Goal: Task Accomplishment & Management: Manage account settings

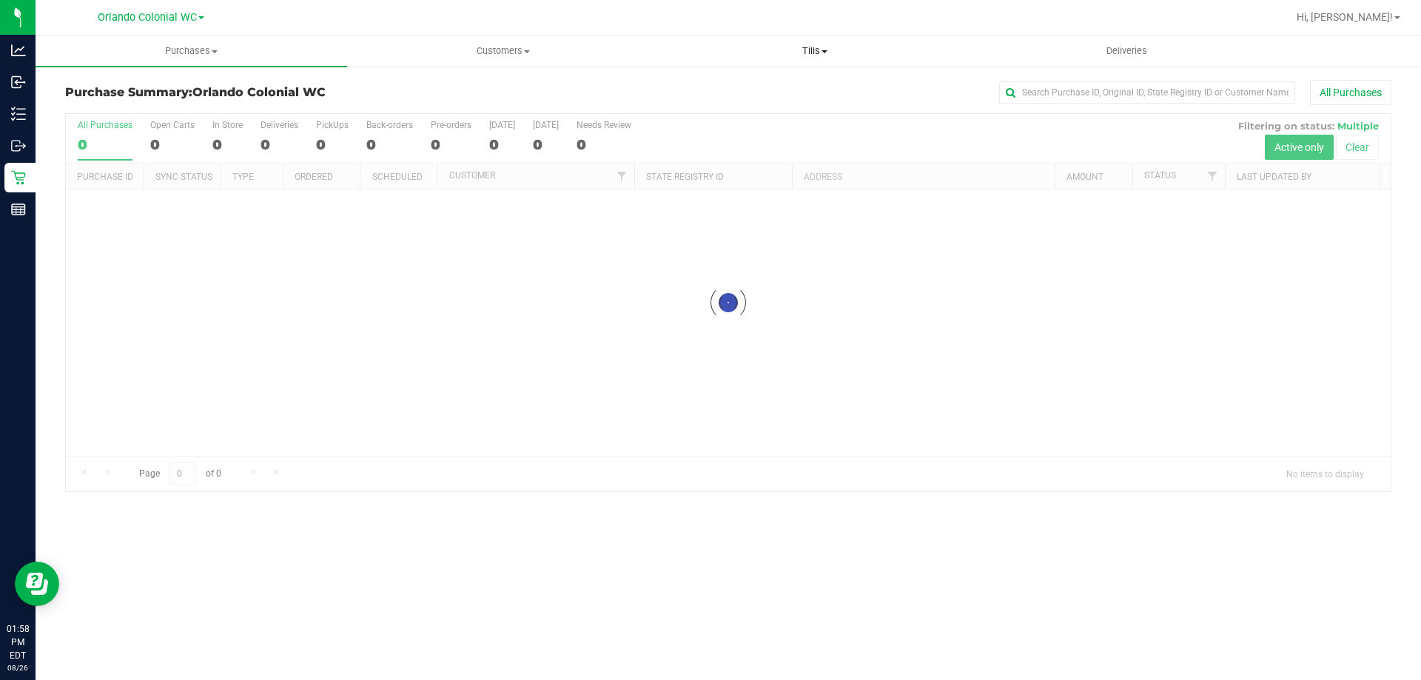
click at [795, 44] on span "Tills" at bounding box center [815, 50] width 310 height 13
click at [783, 87] on li "Manage tills" at bounding box center [815, 90] width 312 height 18
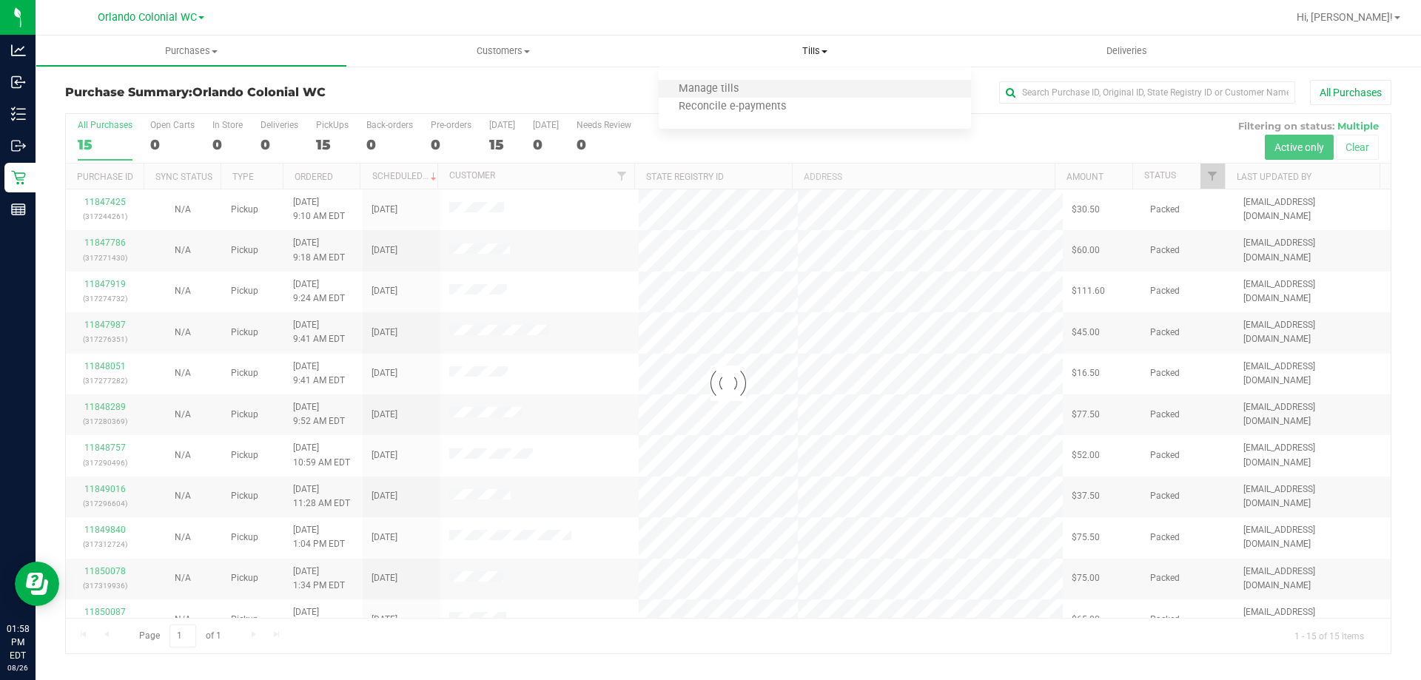
click at [700, 81] on li "Manage tills" at bounding box center [815, 90] width 312 height 18
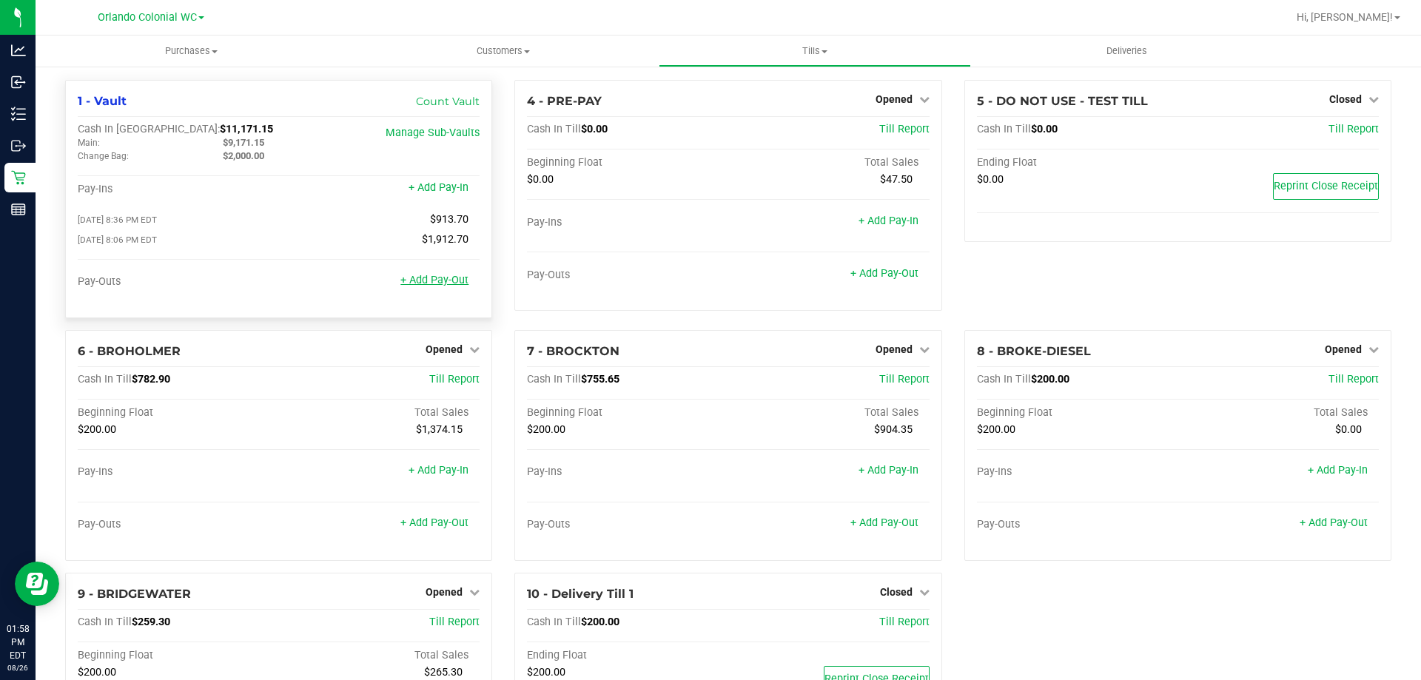
click at [446, 285] on link "+ Add Pay-Out" at bounding box center [435, 280] width 68 height 13
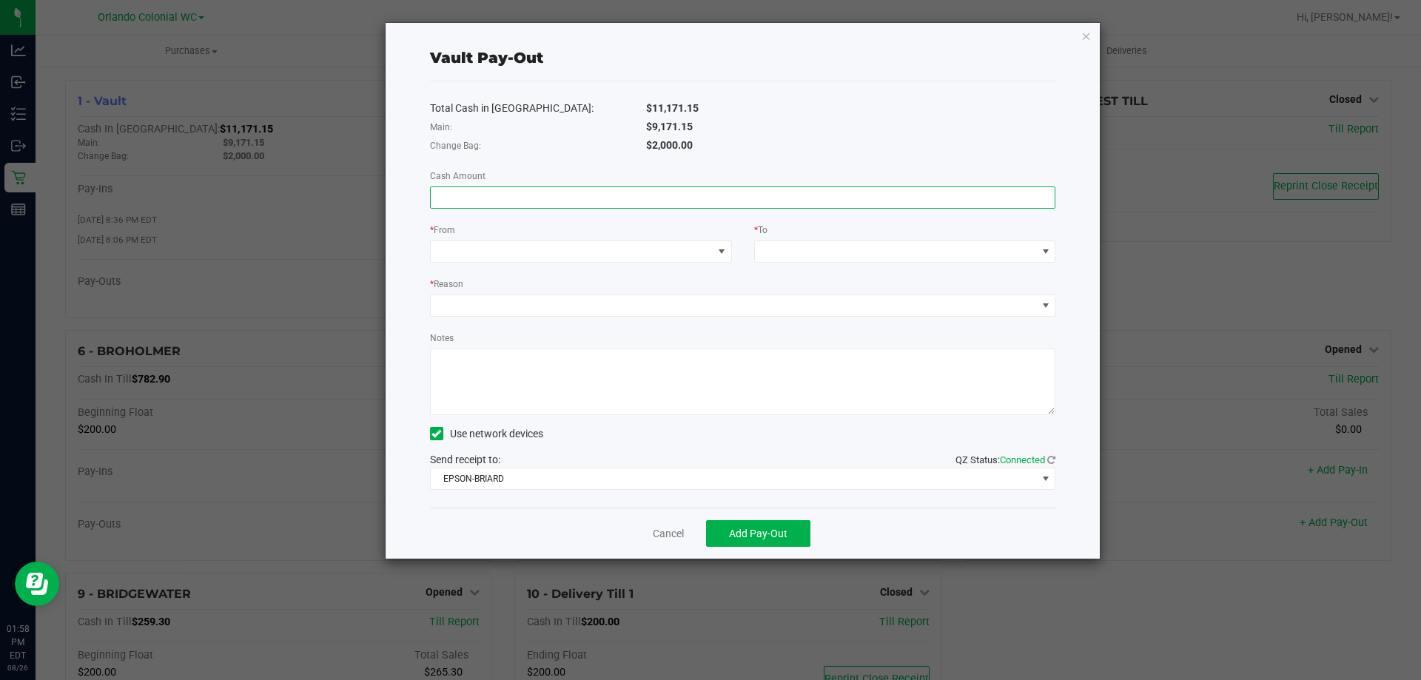
click at [600, 193] on input at bounding box center [743, 197] width 625 height 21
type input "$1,040.00"
click at [670, 249] on span at bounding box center [572, 251] width 282 height 21
click at [569, 315] on li "Change Bag (Vault)" at bounding box center [581, 318] width 301 height 30
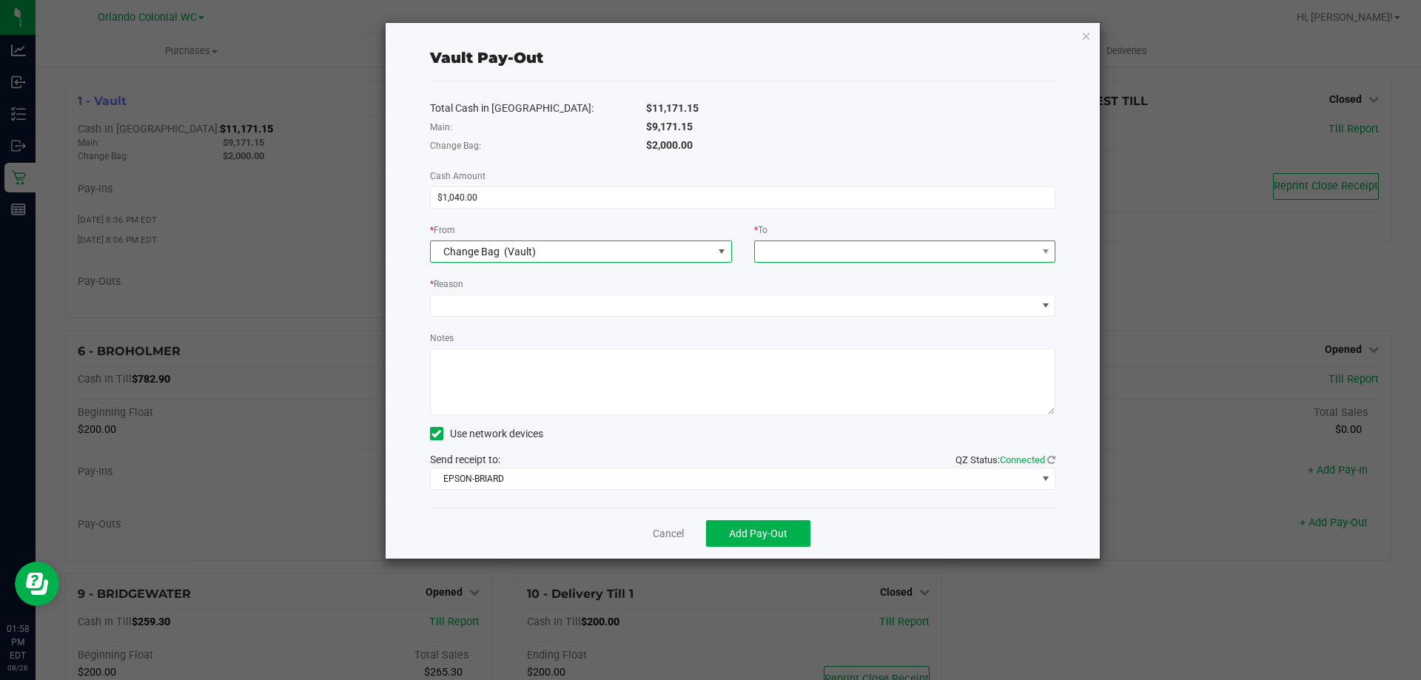
drag, startPoint x: 871, startPoint y: 241, endPoint x: 873, endPoint y: 250, distance: 9.2
click at [871, 241] on span at bounding box center [905, 252] width 302 height 22
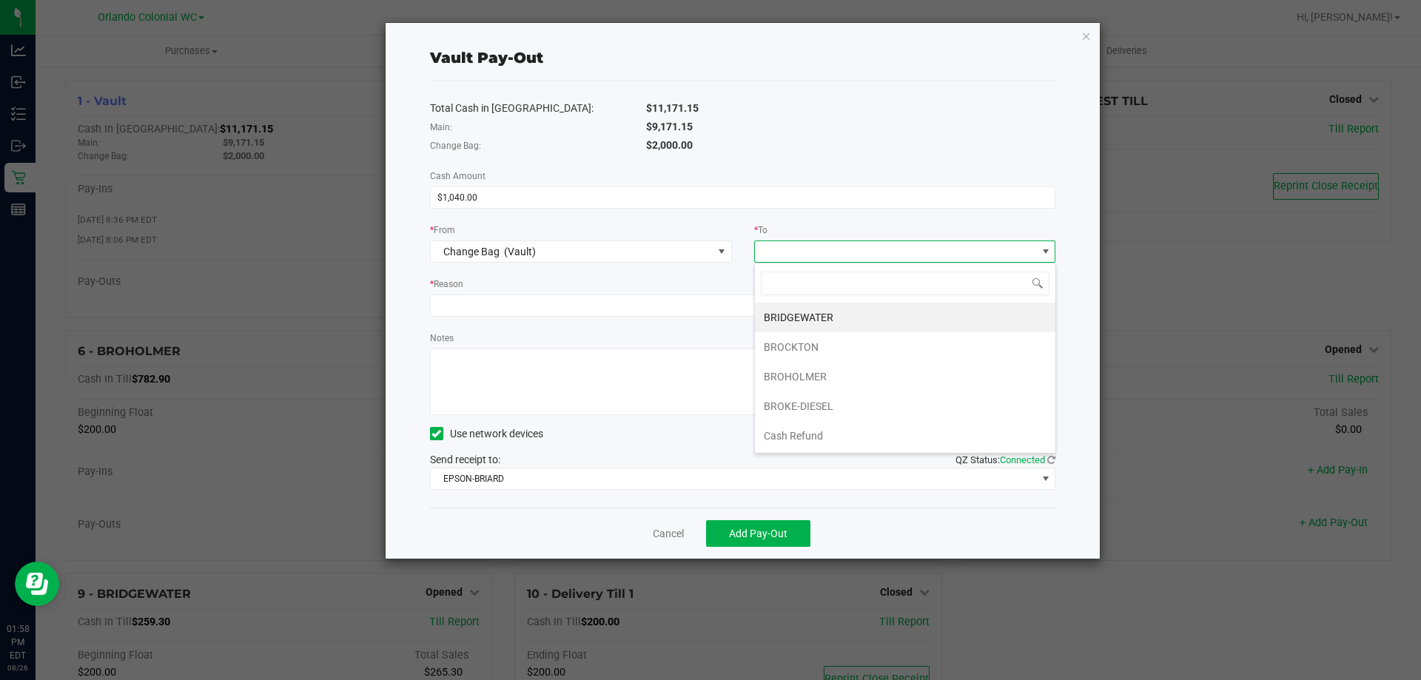
click at [873, 258] on span at bounding box center [896, 251] width 282 height 21
click at [868, 257] on span at bounding box center [896, 251] width 282 height 21
drag, startPoint x: 814, startPoint y: 409, endPoint x: 808, endPoint y: 402, distance: 8.9
click at [814, 408] on span "(Vault)" at bounding box center [807, 407] width 32 height 12
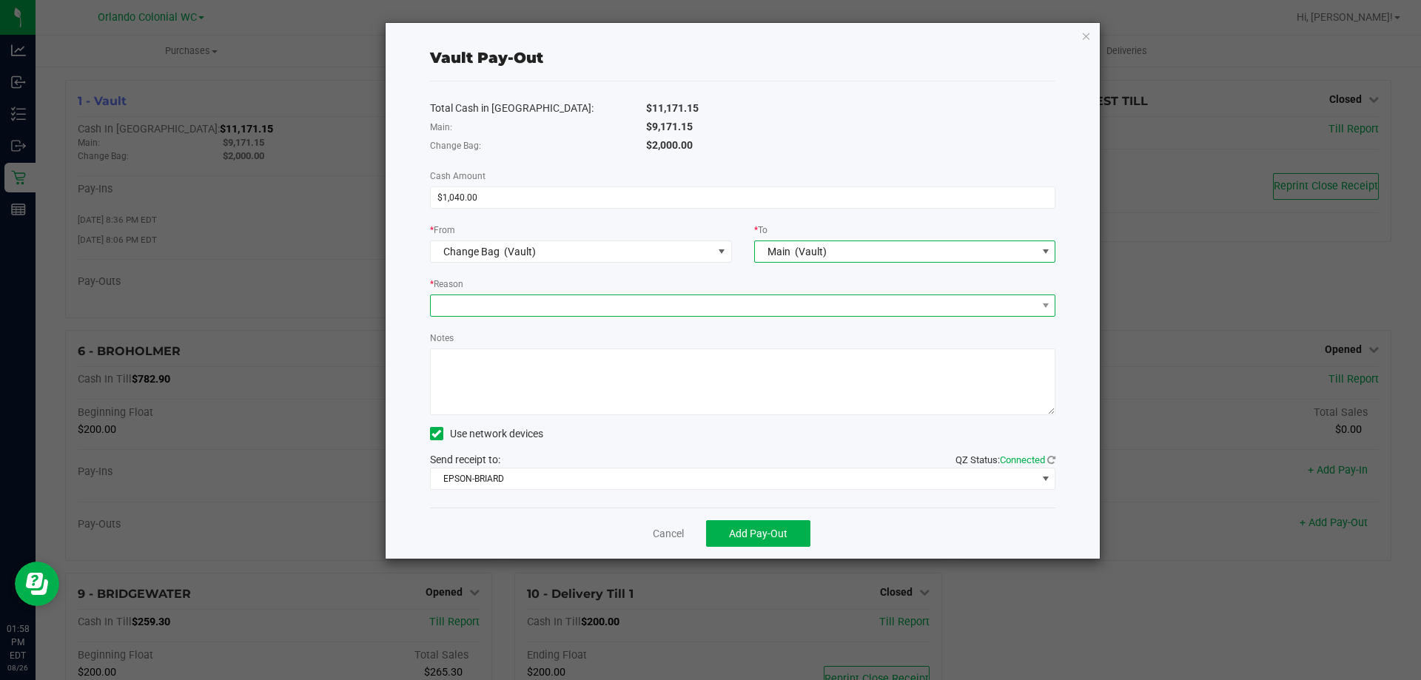
click at [672, 313] on span at bounding box center [734, 305] width 606 height 21
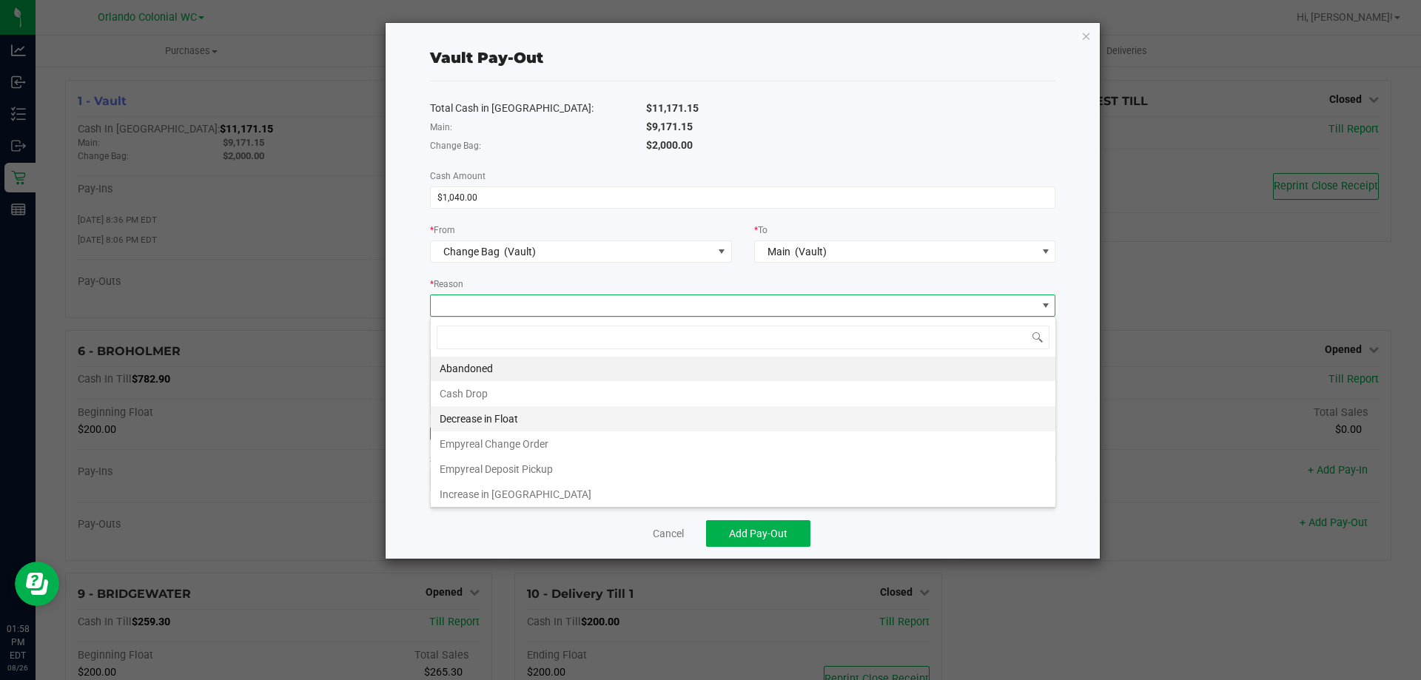
scroll to position [0, 0]
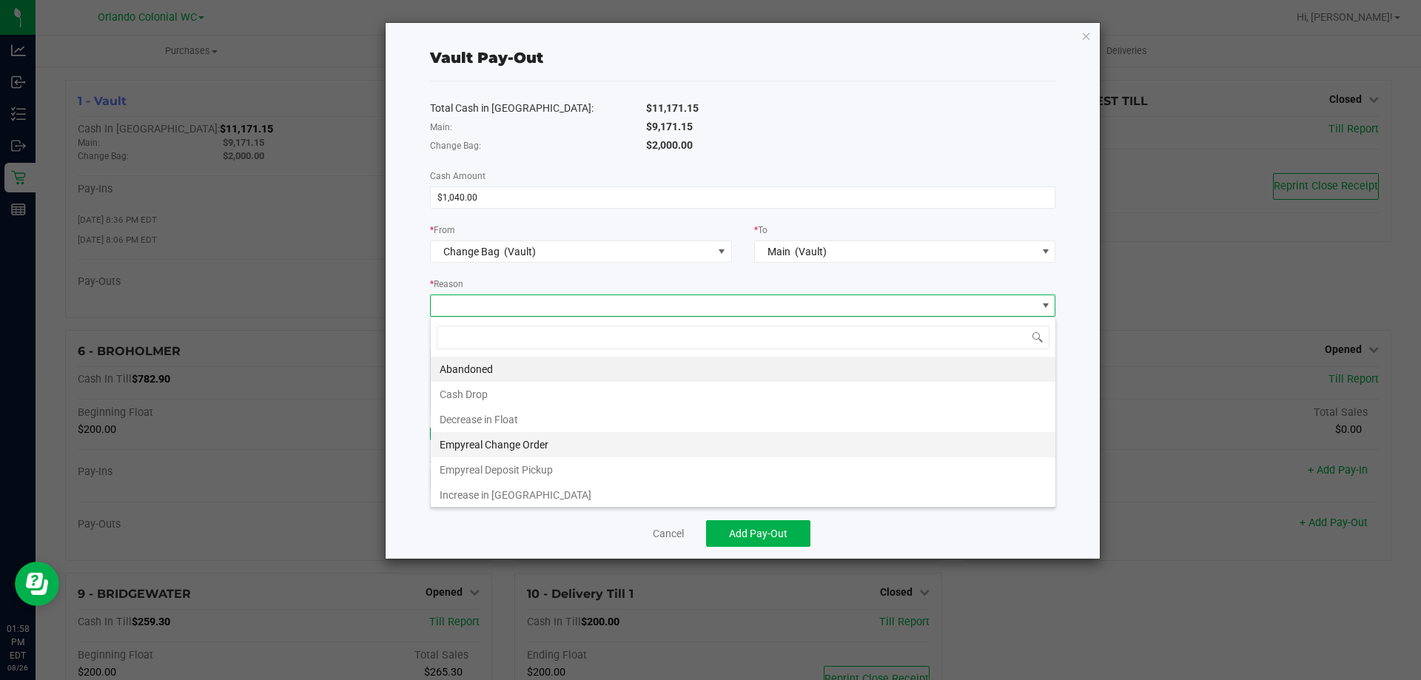
click at [537, 444] on li "Empyreal Change Order" at bounding box center [743, 444] width 625 height 25
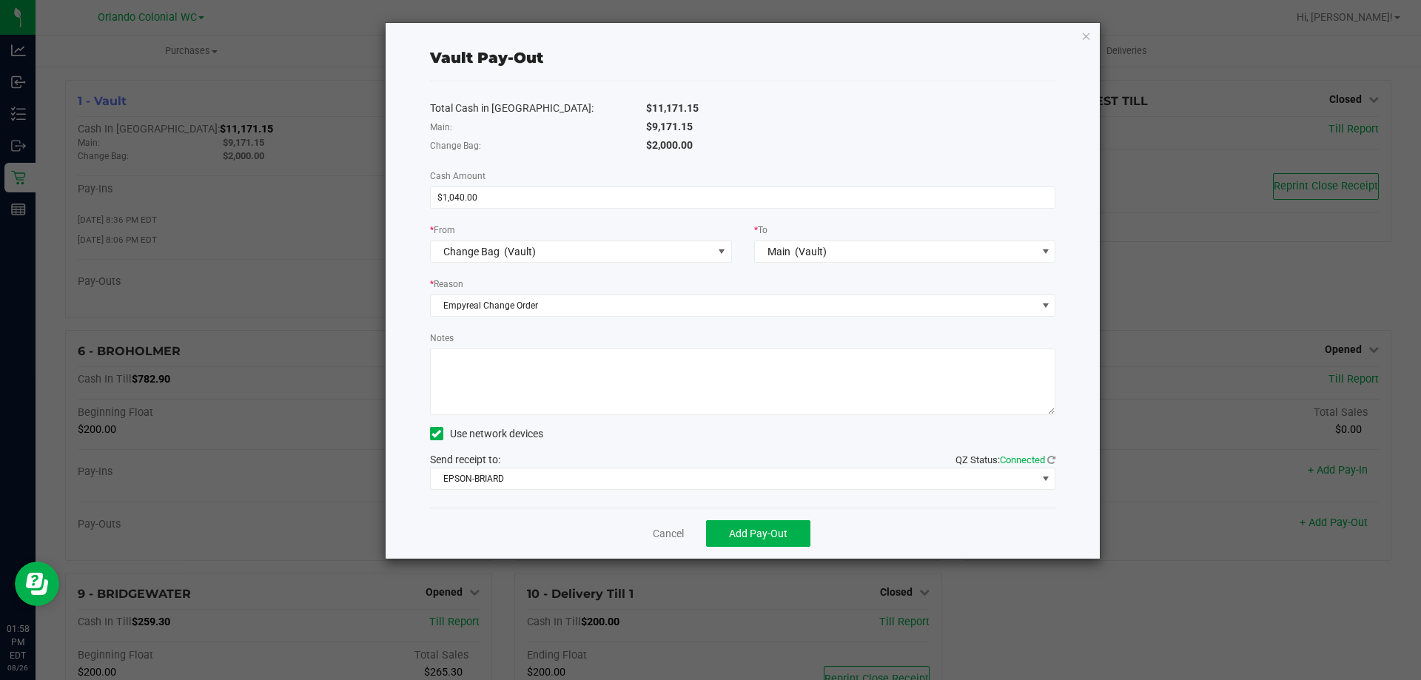
click at [583, 368] on textarea "Notes" at bounding box center [743, 382] width 626 height 67
type textarea "rl"
click at [700, 475] on span "EPSON-BRIARD" at bounding box center [734, 479] width 606 height 21
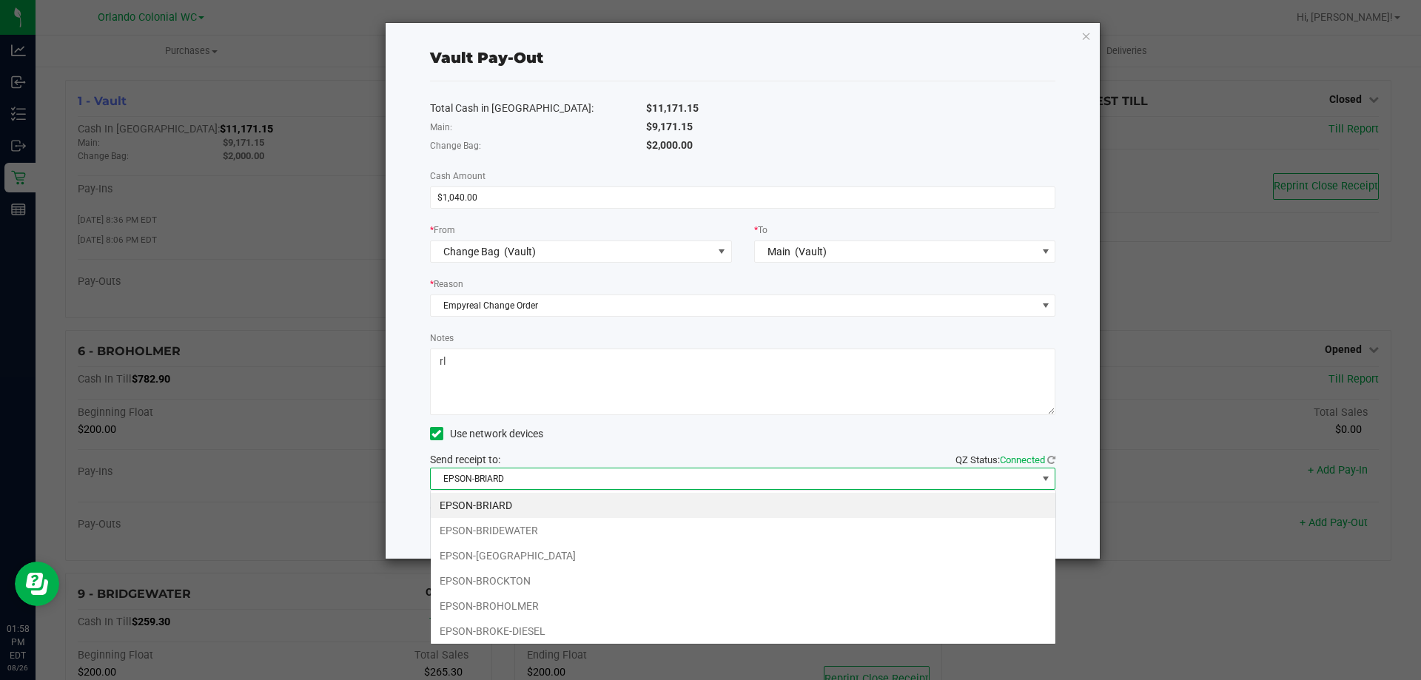
scroll to position [22, 626]
click at [574, 551] on li "EPSON-[GEOGRAPHIC_DATA]" at bounding box center [743, 555] width 625 height 25
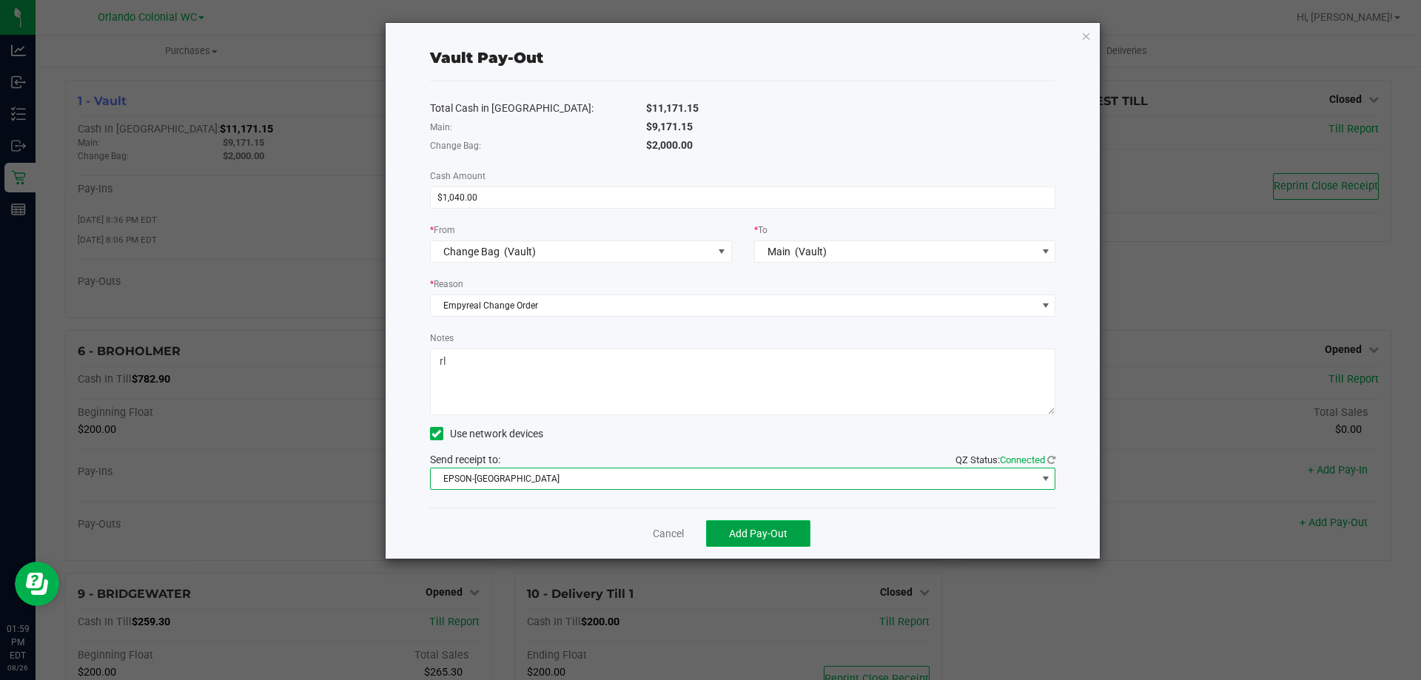
click at [735, 529] on span "Add Pay-Out" at bounding box center [758, 534] width 58 height 12
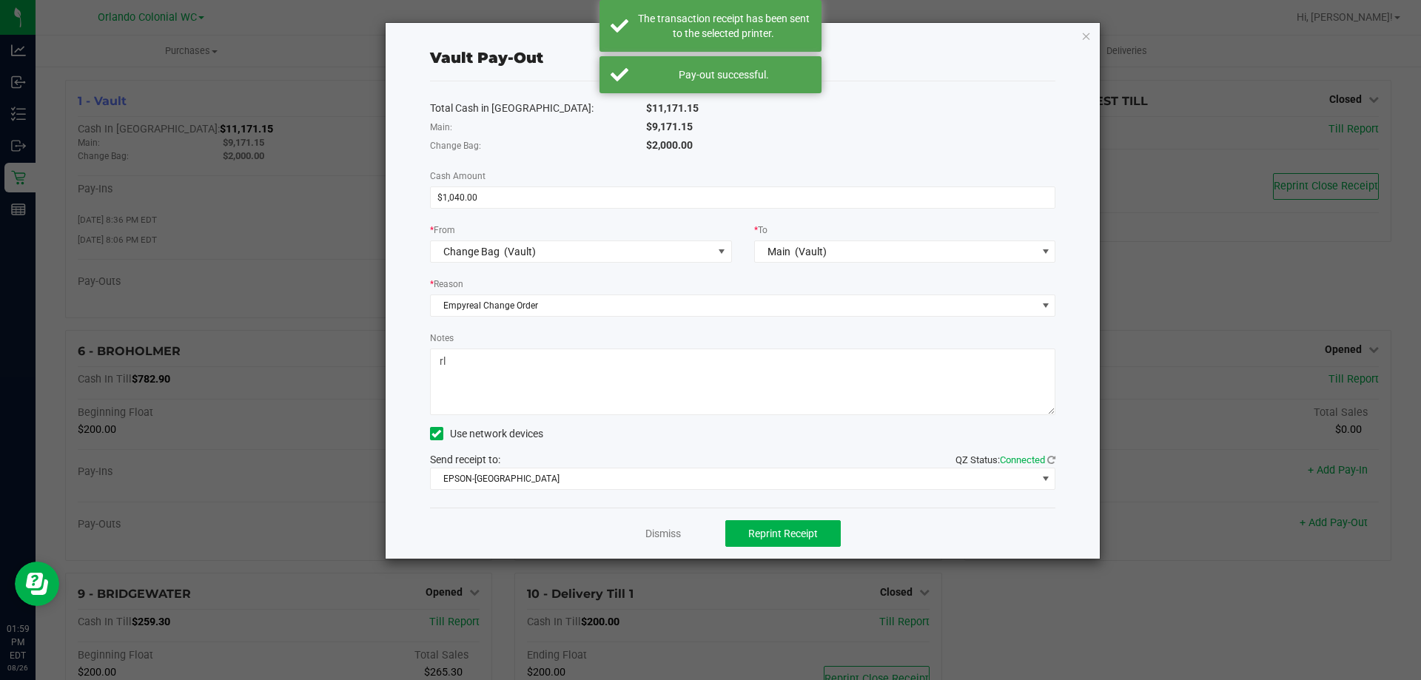
drag, startPoint x: 1086, startPoint y: 33, endPoint x: 972, endPoint y: 76, distance: 121.8
click at [1086, 33] on icon "button" at bounding box center [1087, 36] width 10 height 18
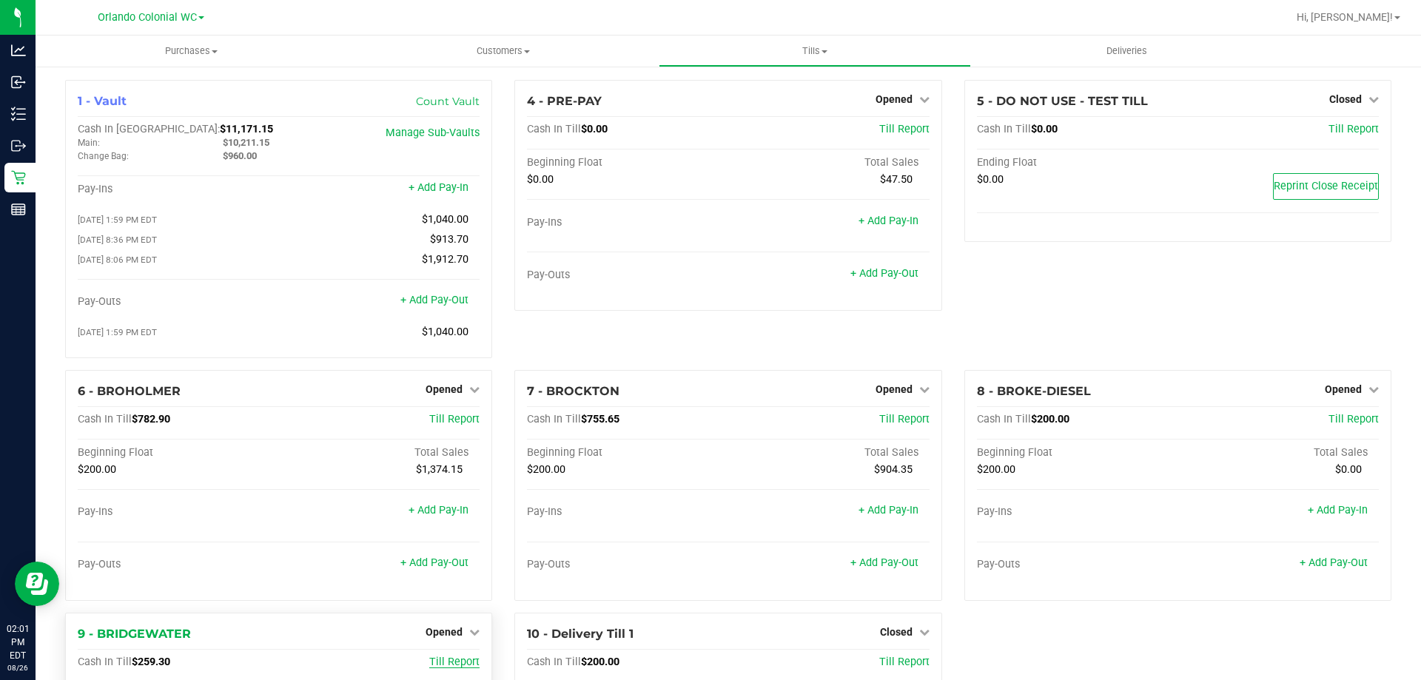
click at [472, 669] on span "Till Report" at bounding box center [454, 662] width 50 height 13
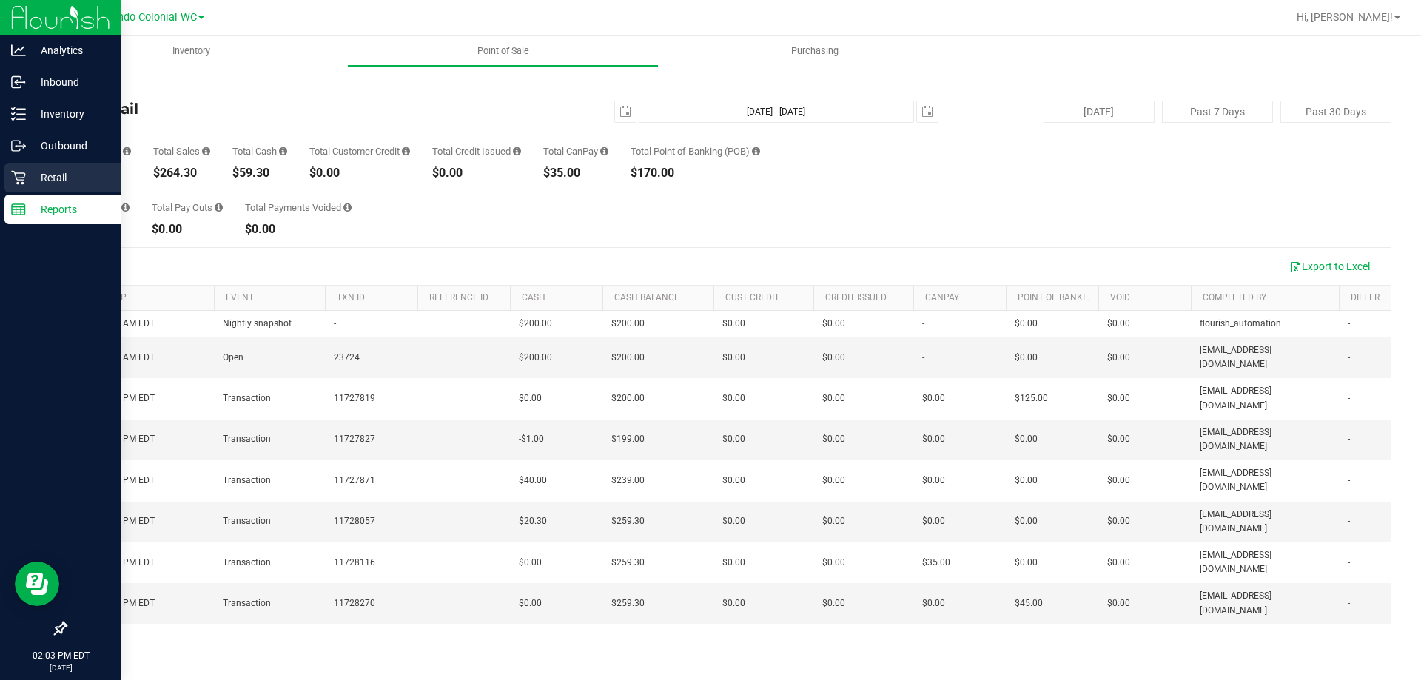
click at [38, 178] on p "Retail" at bounding box center [70, 178] width 89 height 18
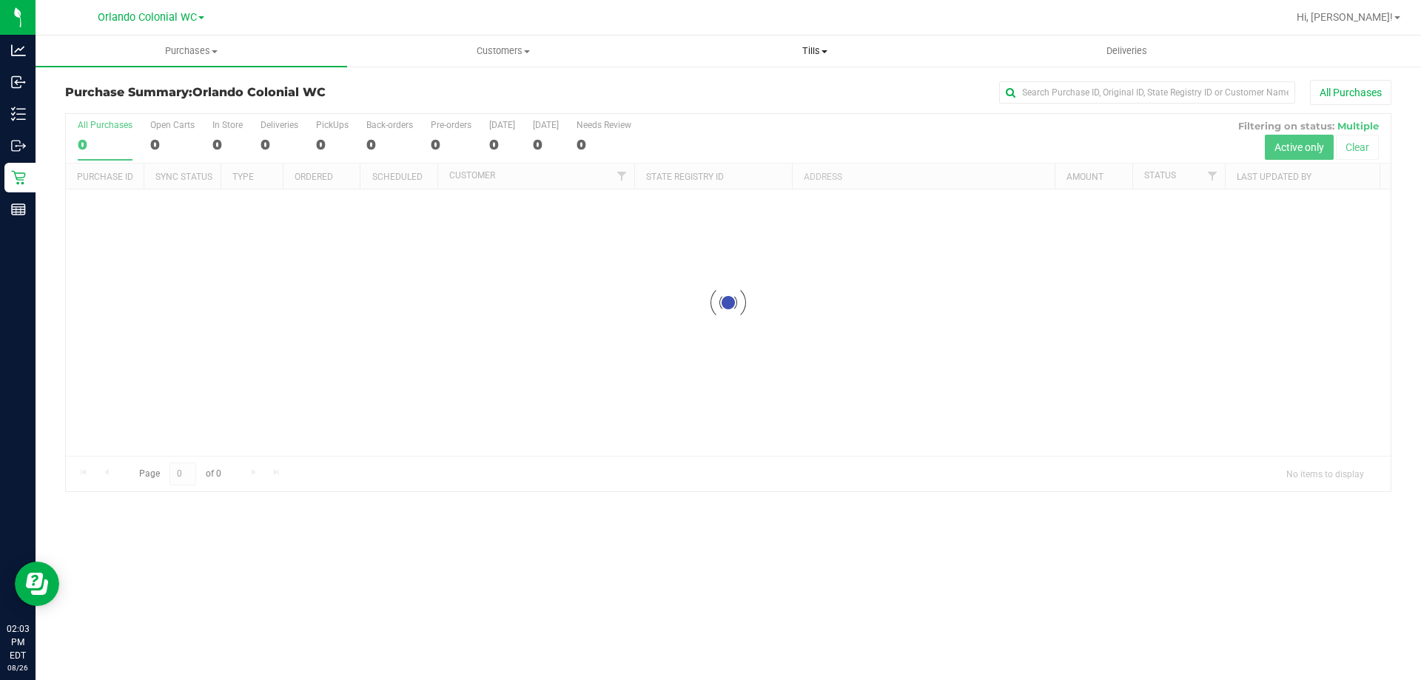
click at [837, 50] on span "Tills" at bounding box center [815, 50] width 310 height 13
click at [779, 87] on li "Manage tills" at bounding box center [815, 90] width 312 height 18
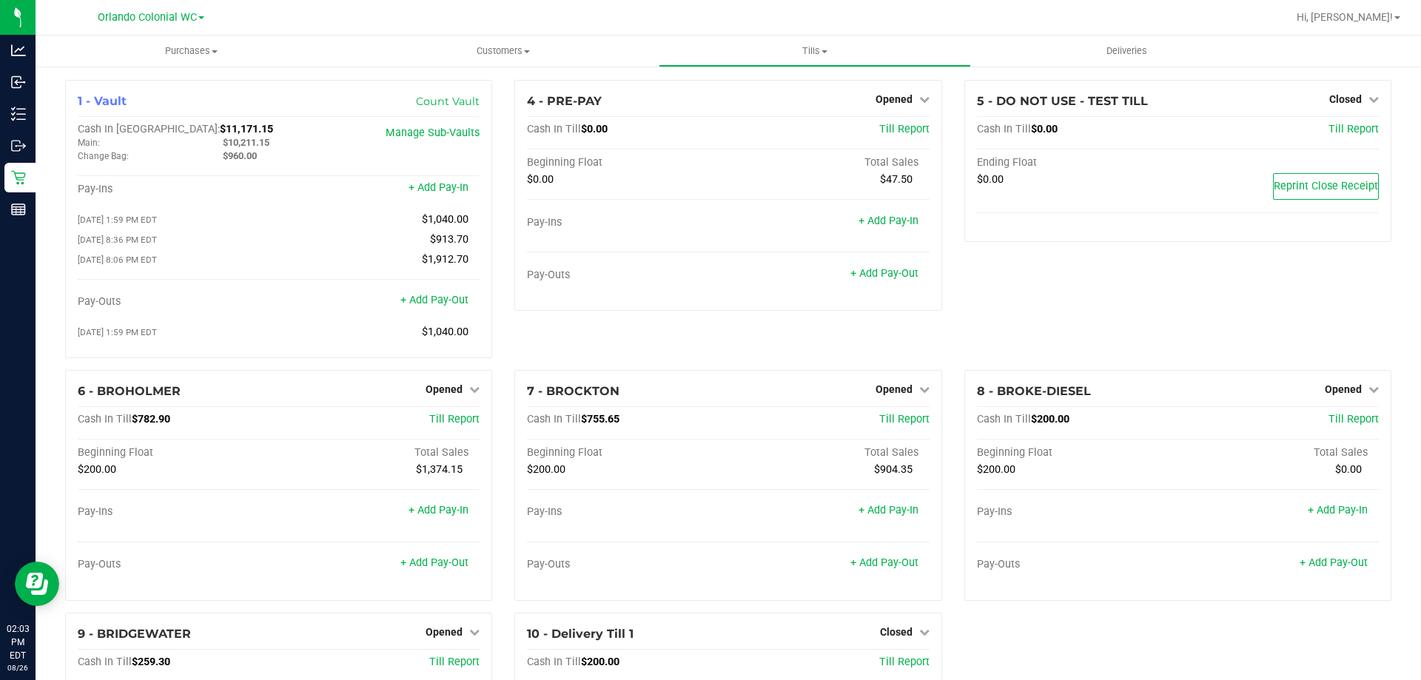
click at [599, 29] on div at bounding box center [776, 17] width 1022 height 29
click at [654, 340] on div "4 - PRE-PAY Opened Close Till Cash In Till $0.00 Till Report Beginning Float To…" at bounding box center [727, 225] width 449 height 290
click at [452, 307] on link "+ Add Pay-Out" at bounding box center [435, 300] width 68 height 13
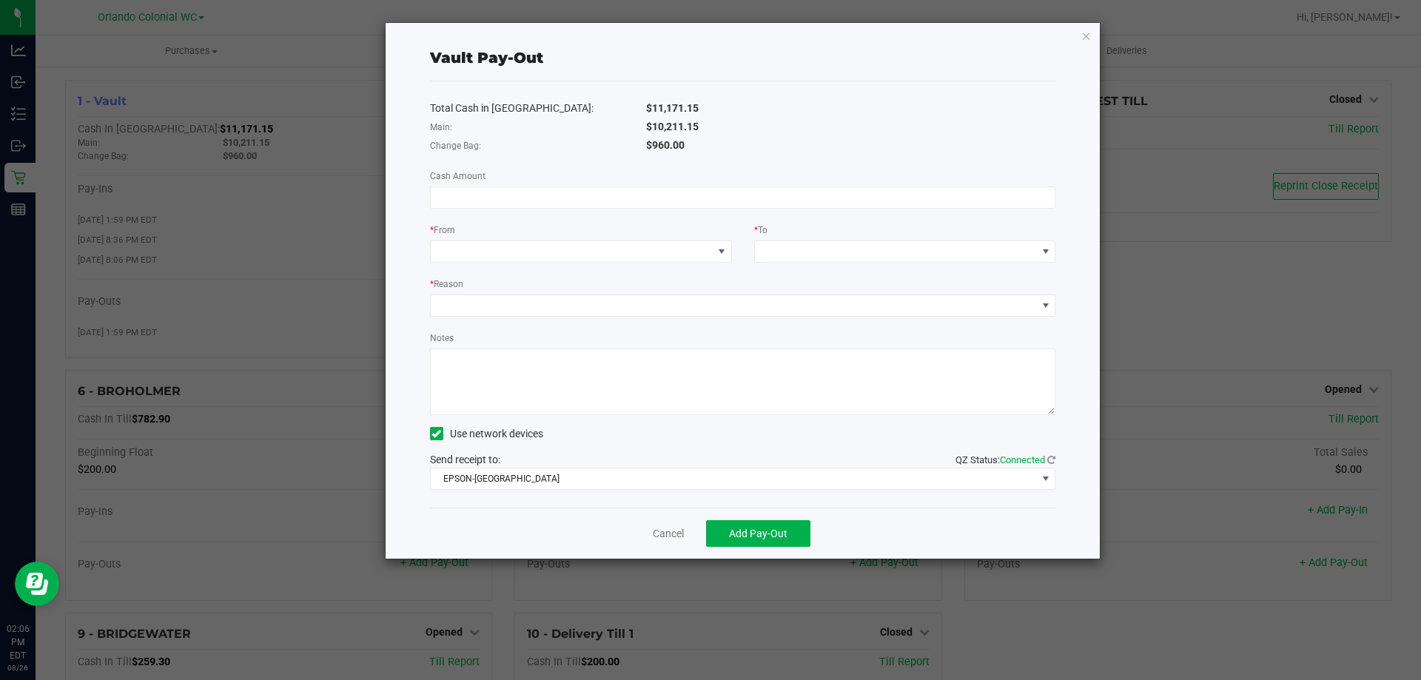
drag, startPoint x: 652, startPoint y: 129, endPoint x: 762, endPoint y: 131, distance: 109.6
click at [762, 131] on div "$10,211.15" at bounding box center [851, 127] width 432 height 16
copy span "10,211.15"
click at [580, 207] on input at bounding box center [743, 197] width 625 height 21
paste input "10211.15"
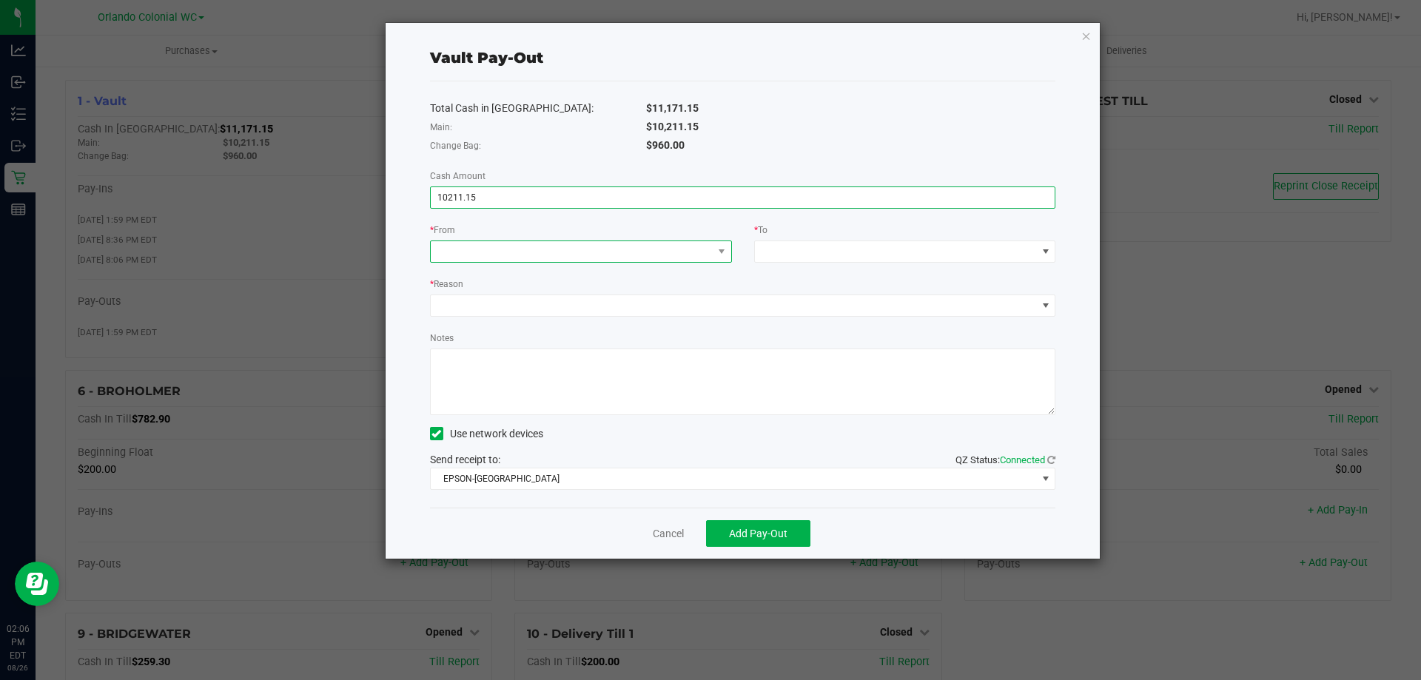
type input "$10,211.15"
click at [573, 255] on span at bounding box center [572, 251] width 282 height 21
click at [568, 350] on li "Main (Vault)" at bounding box center [581, 347] width 301 height 30
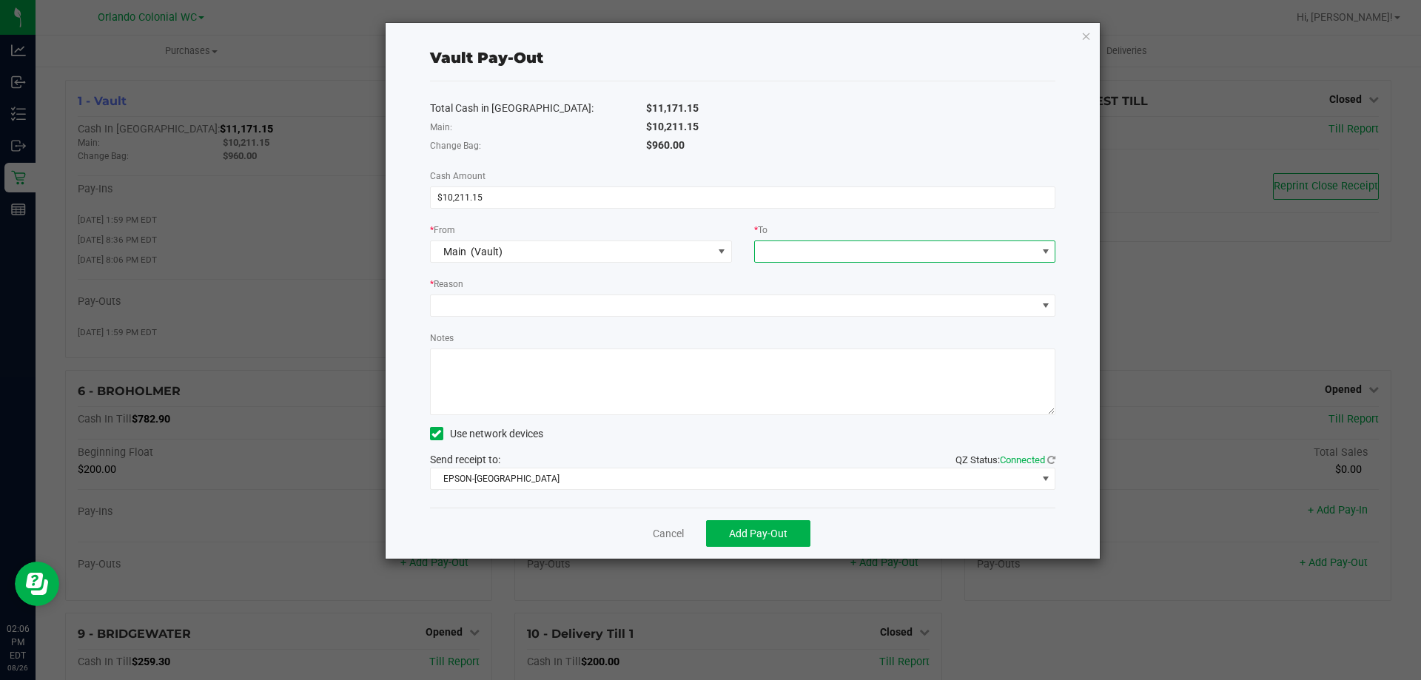
click at [859, 251] on span at bounding box center [896, 251] width 282 height 21
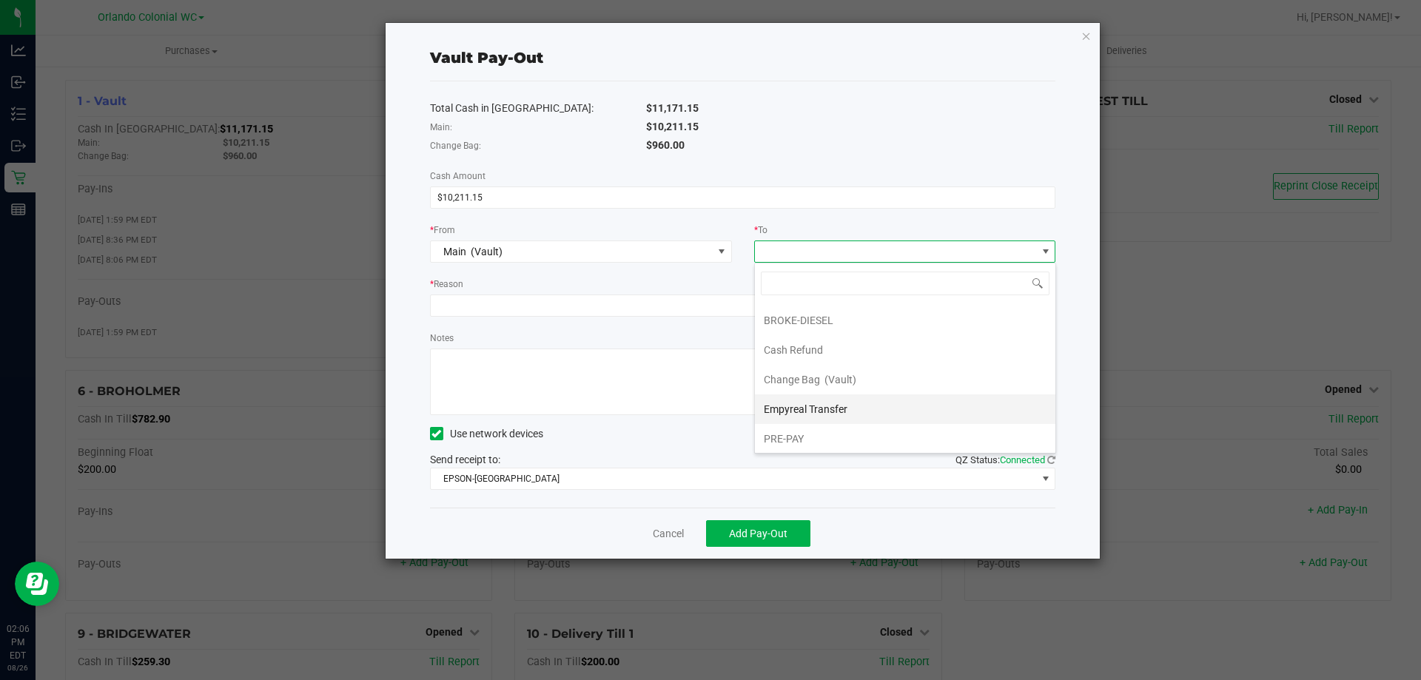
scroll to position [89, 0]
click at [839, 403] on span "Empyreal Transfer" at bounding box center [806, 407] width 84 height 12
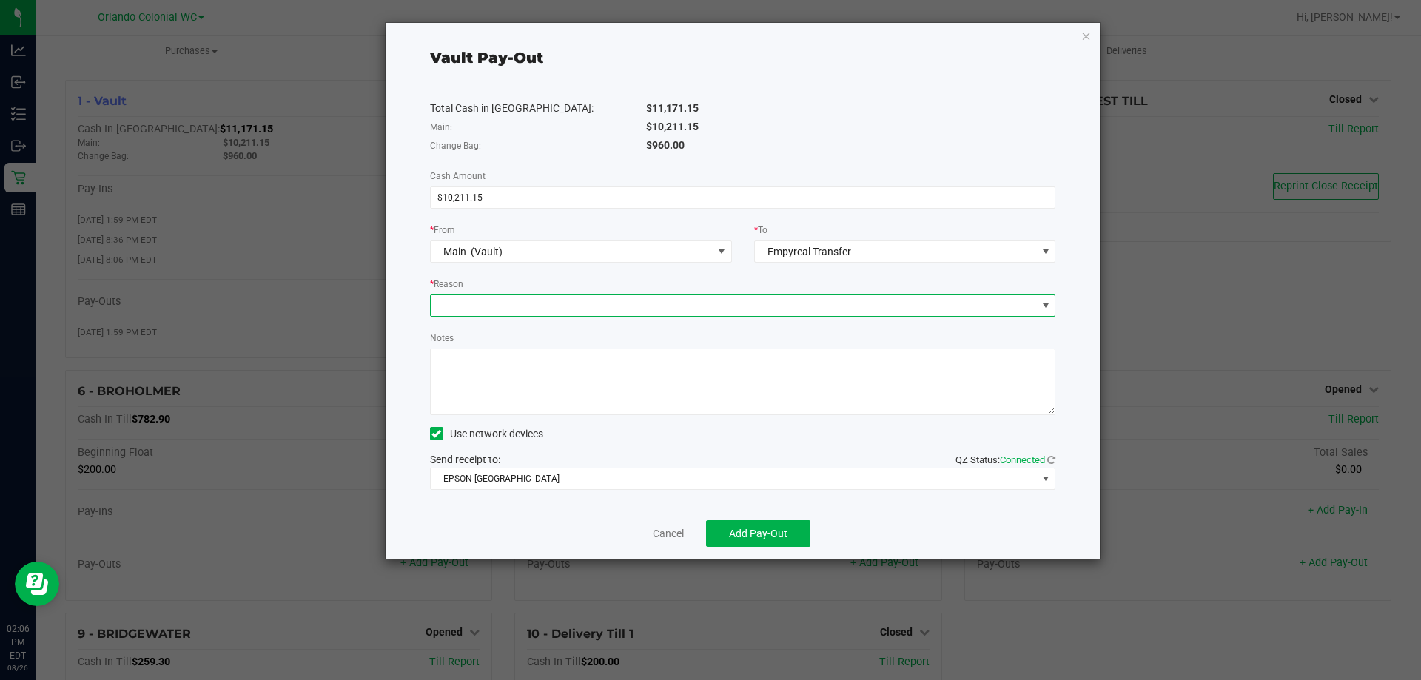
click at [622, 304] on span at bounding box center [734, 305] width 606 height 21
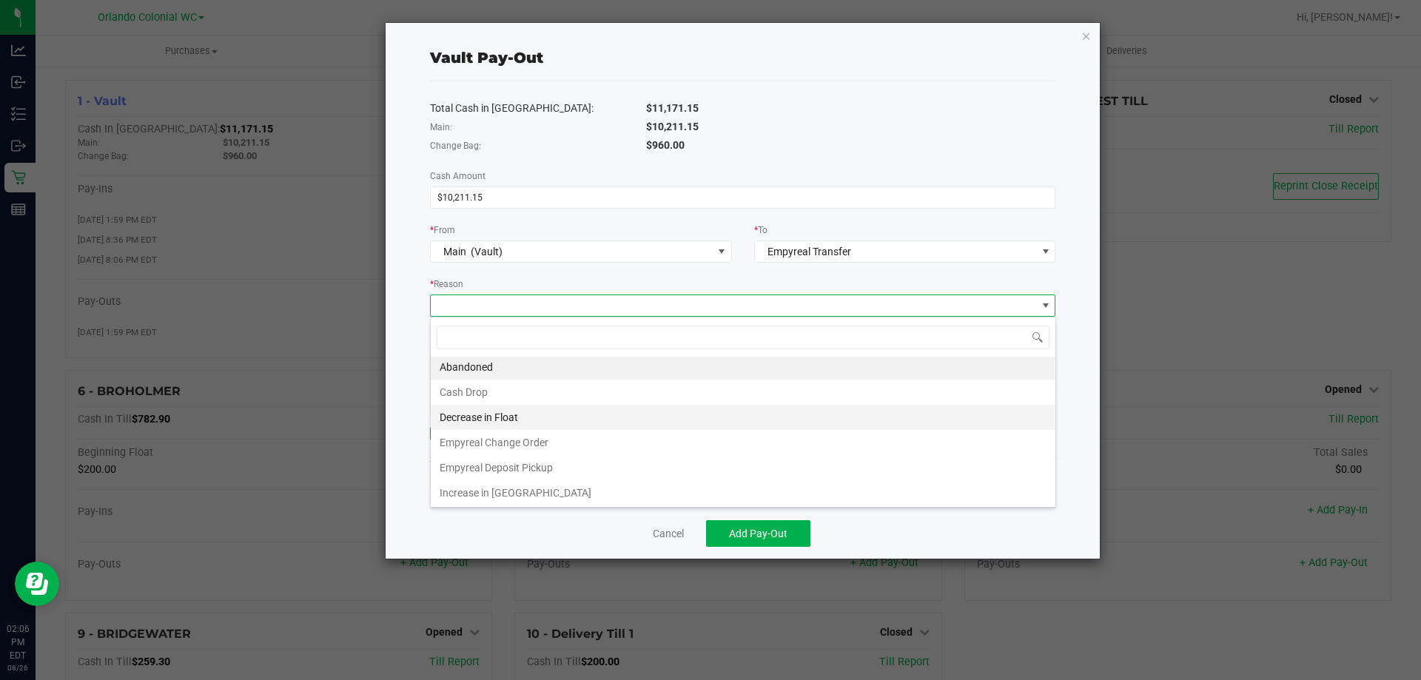
scroll to position [3, 0]
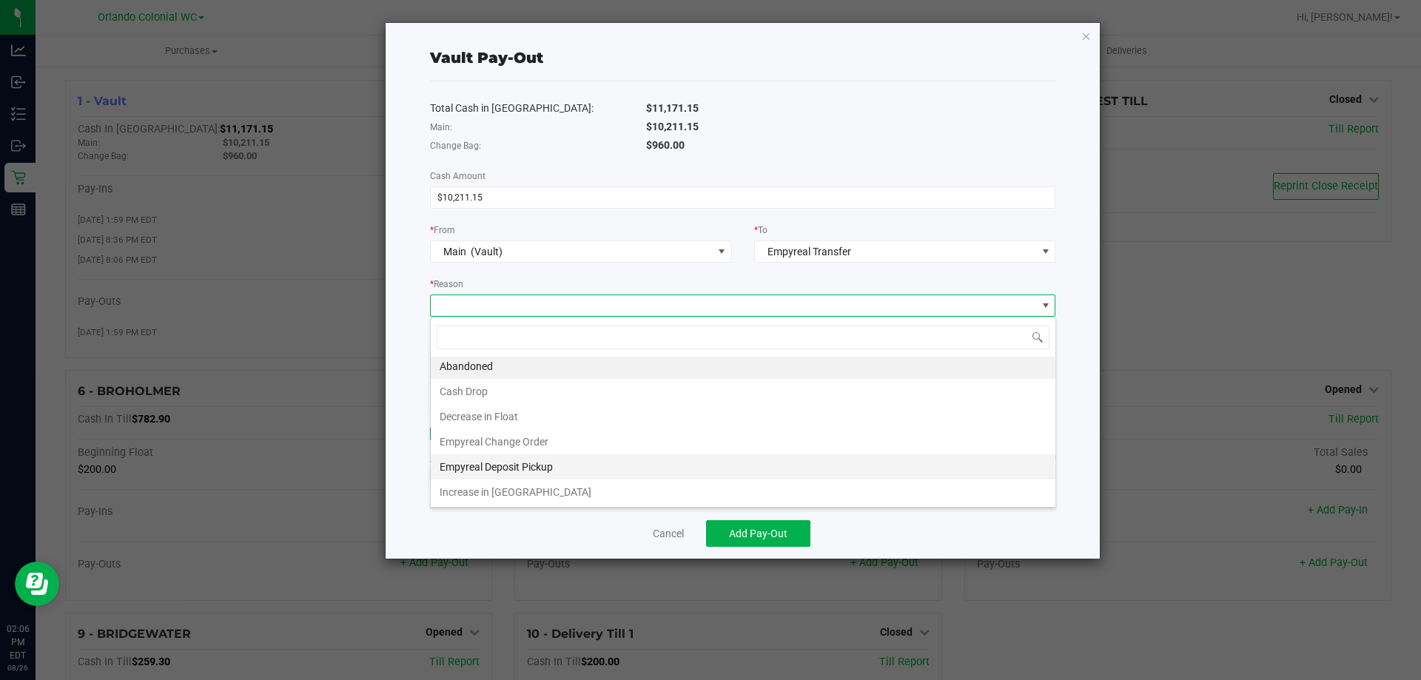
click at [537, 463] on li "Empyreal Deposit Pickup" at bounding box center [743, 467] width 625 height 25
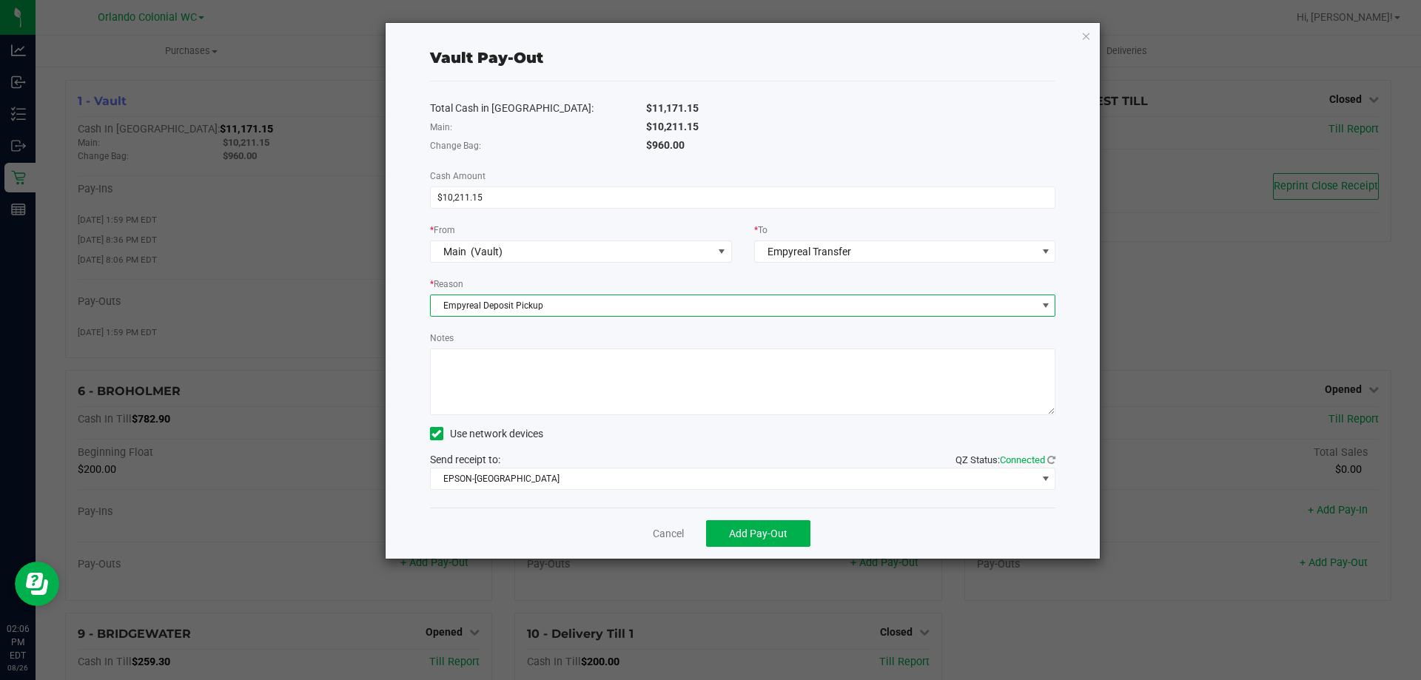
click at [535, 366] on textarea "Notes" at bounding box center [743, 382] width 626 height 67
type textarea "rl"
click at [749, 541] on button "Add Pay-Out" at bounding box center [758, 533] width 104 height 27
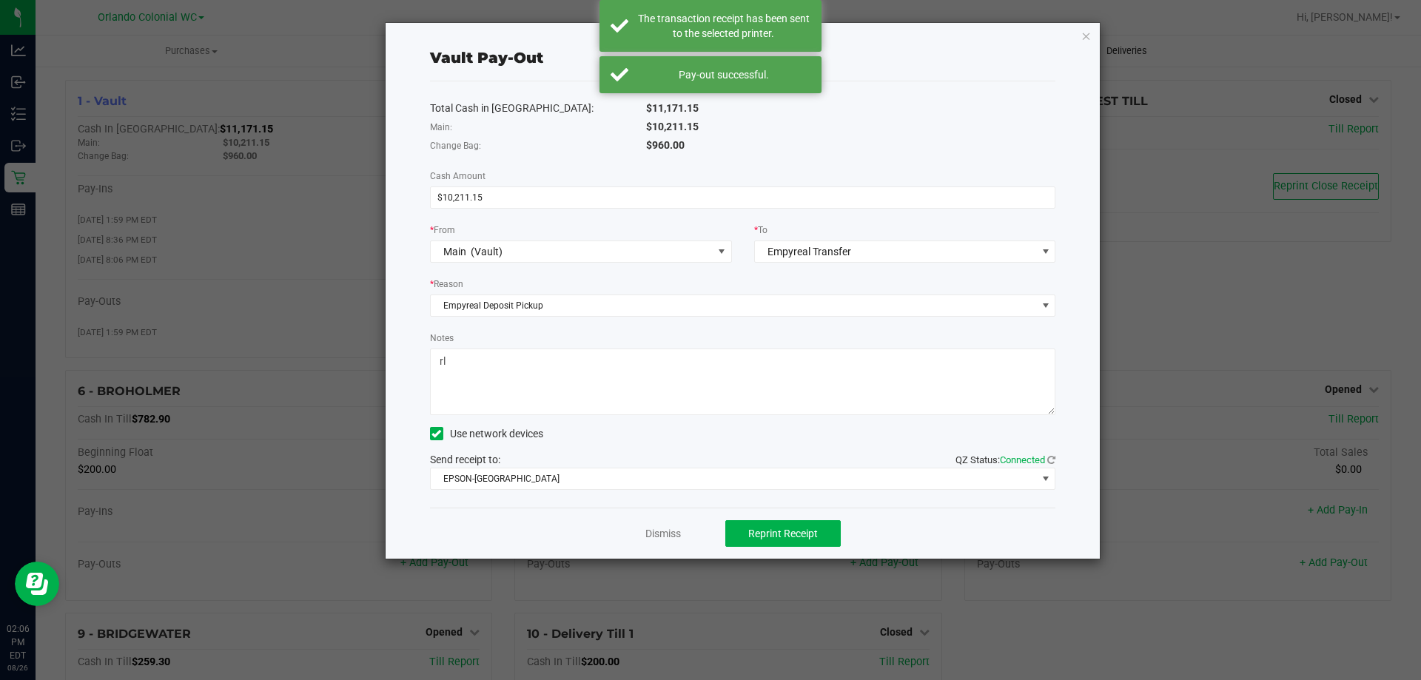
click at [1089, 33] on icon "button" at bounding box center [1087, 36] width 10 height 18
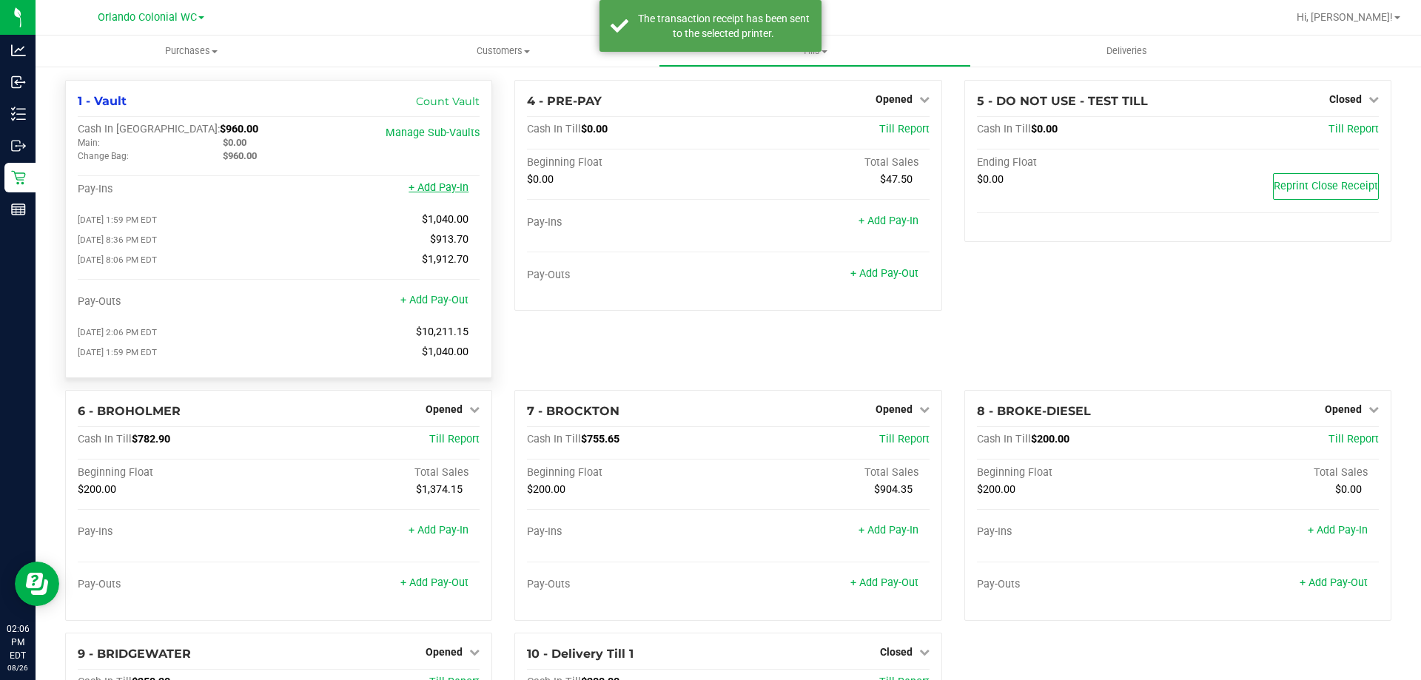
click at [445, 188] on link "+ Add Pay-In" at bounding box center [439, 187] width 60 height 13
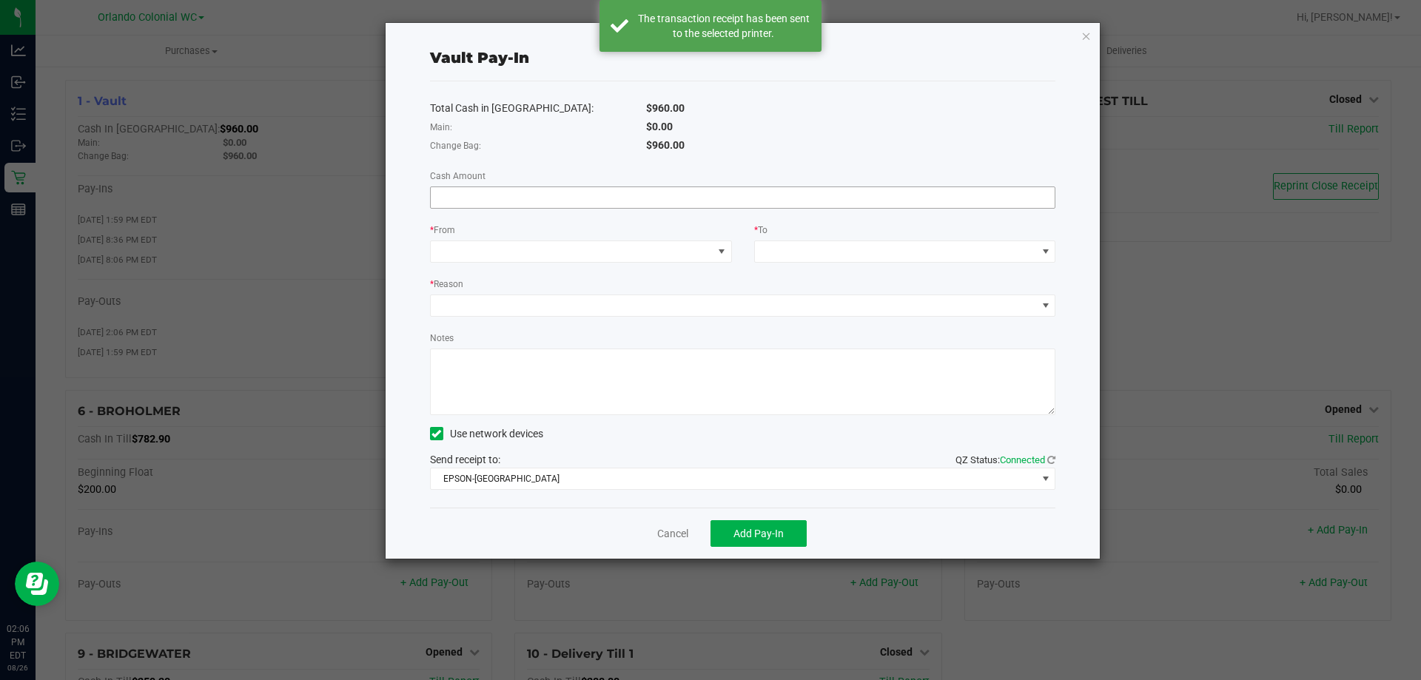
click at [559, 192] on input at bounding box center [743, 197] width 625 height 21
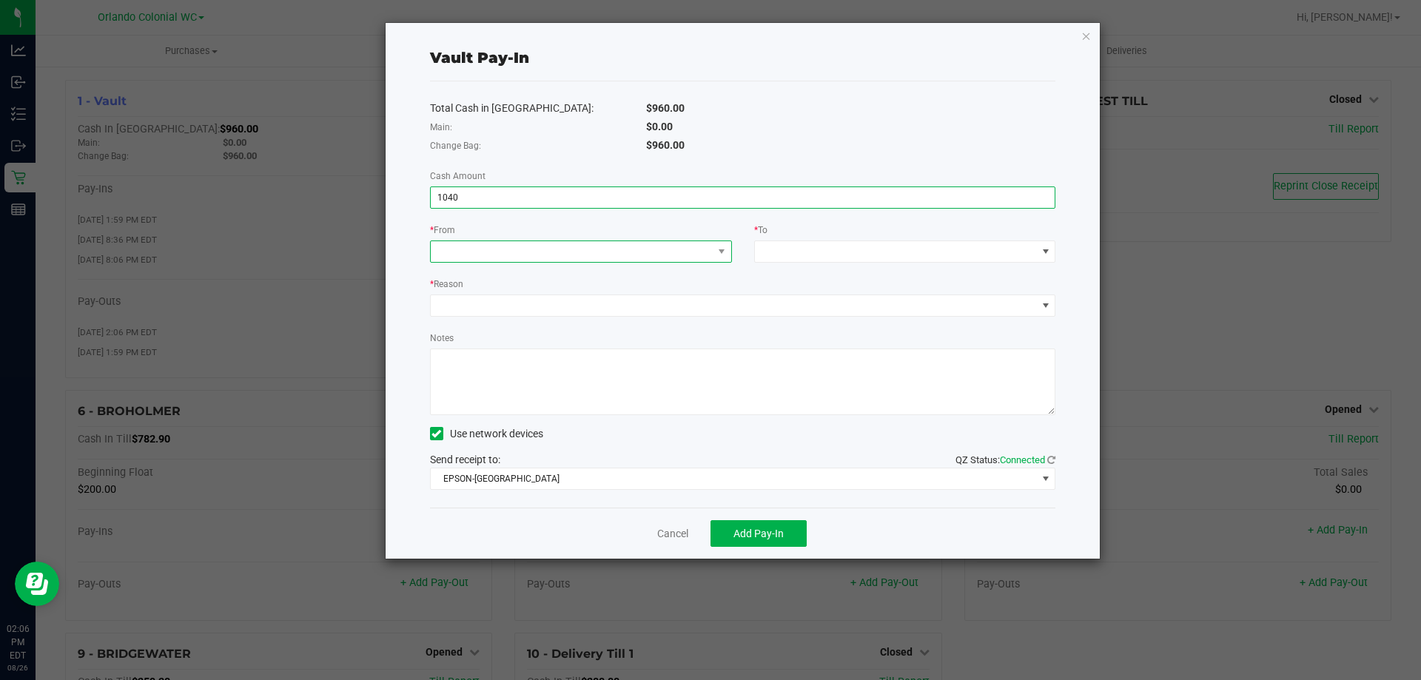
type input "$1,040.00"
click at [546, 256] on span at bounding box center [572, 251] width 282 height 21
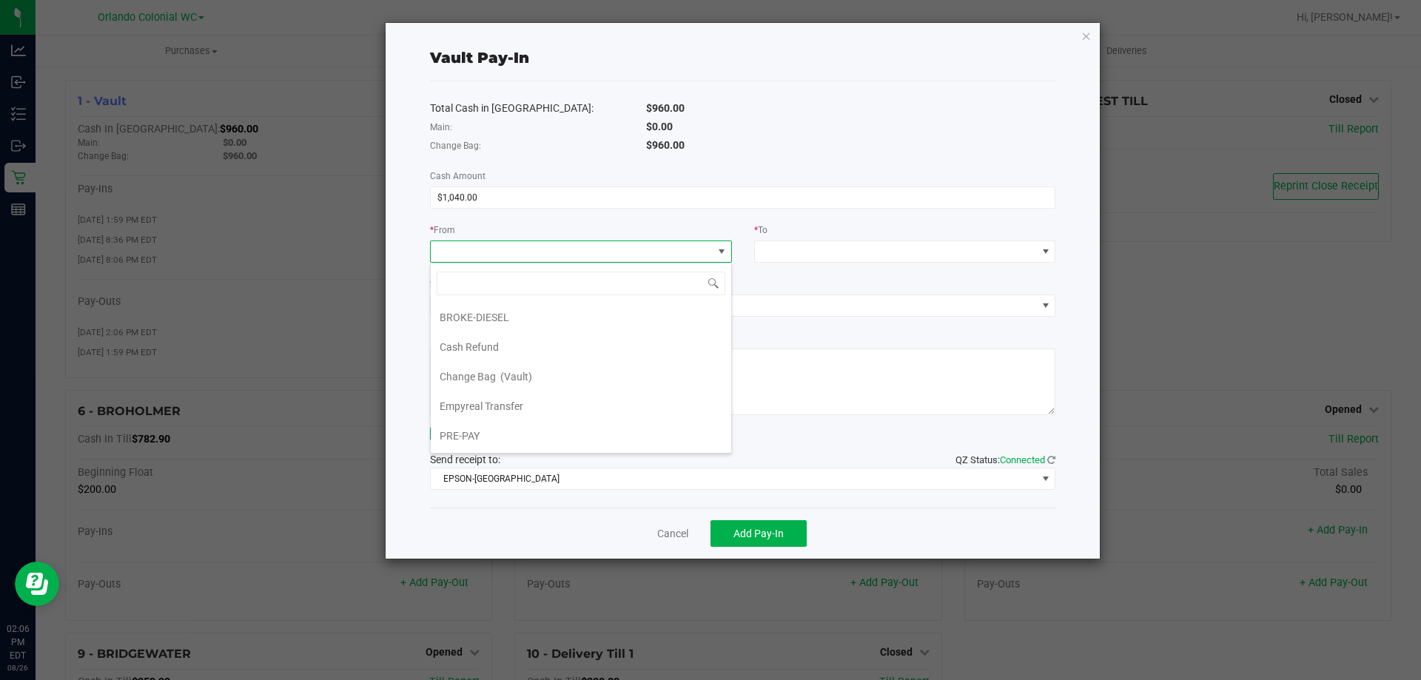
click at [552, 412] on li "Empyreal Transfer" at bounding box center [581, 407] width 301 height 30
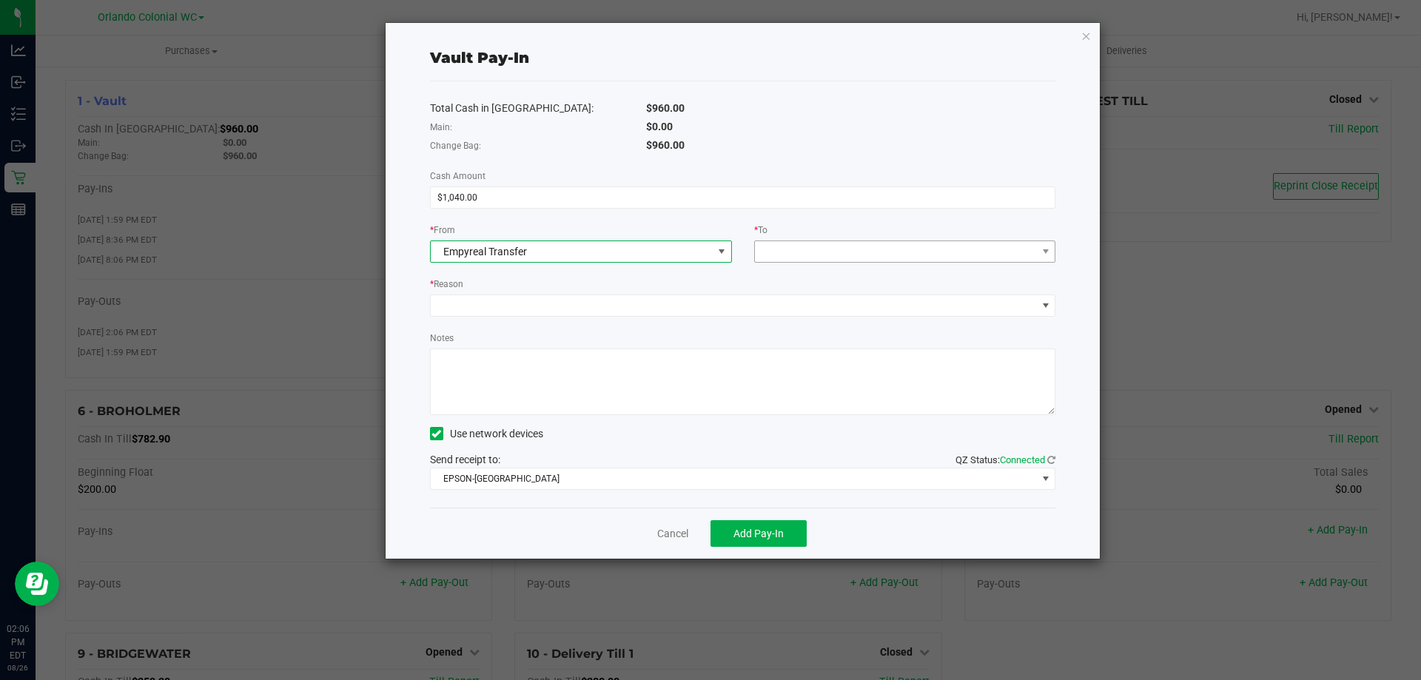
drag, startPoint x: 865, startPoint y: 232, endPoint x: 865, endPoint y: 254, distance: 22.2
click at [866, 235] on div "* To" at bounding box center [905, 231] width 302 height 19
click at [865, 254] on span at bounding box center [896, 251] width 282 height 21
click at [830, 319] on span "(Vault)" at bounding box center [841, 318] width 32 height 12
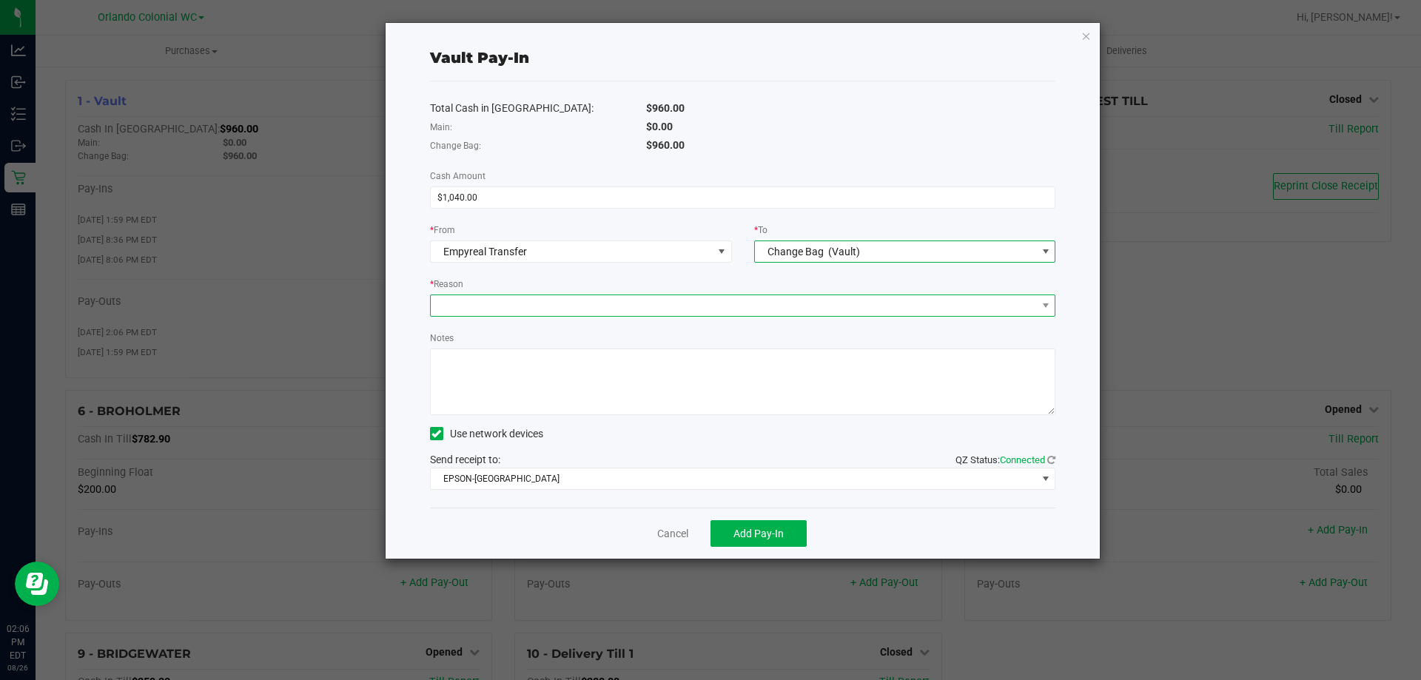
click at [683, 316] on span at bounding box center [743, 306] width 626 height 22
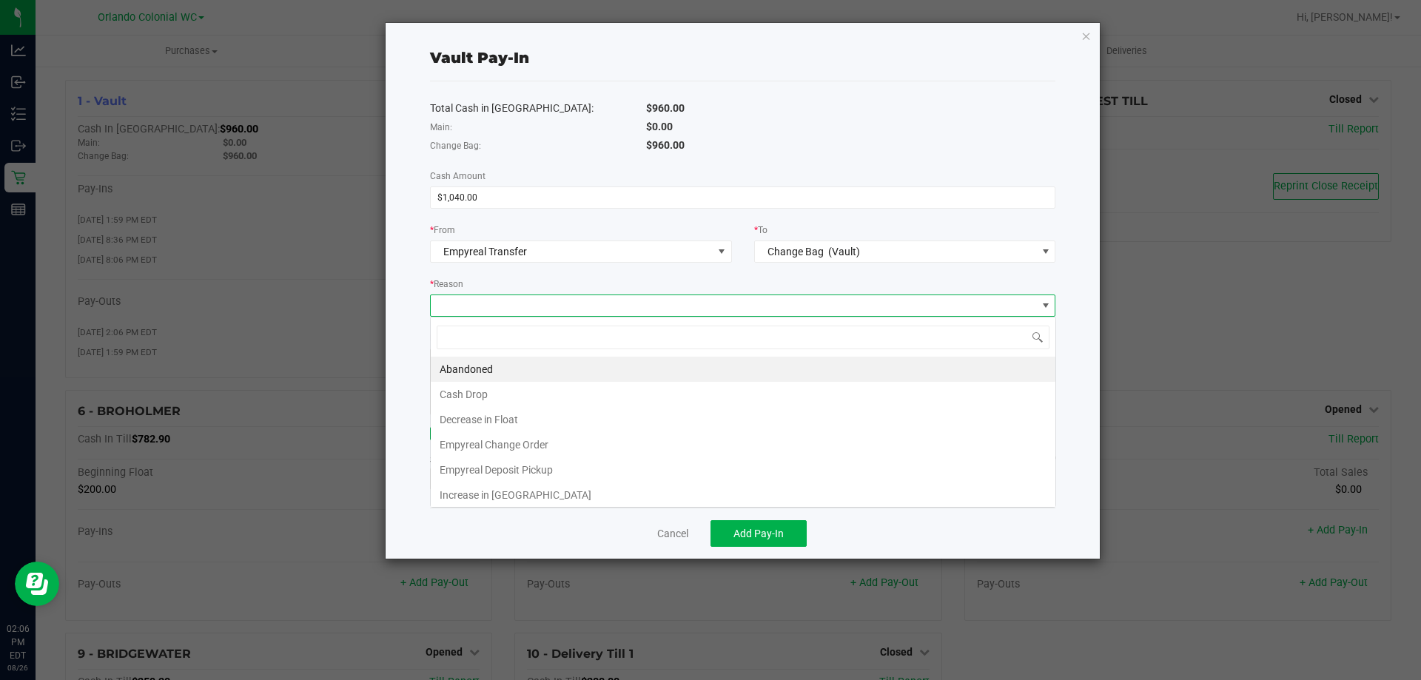
scroll to position [22, 626]
click at [572, 441] on li "Empyreal Change Order" at bounding box center [743, 444] width 625 height 25
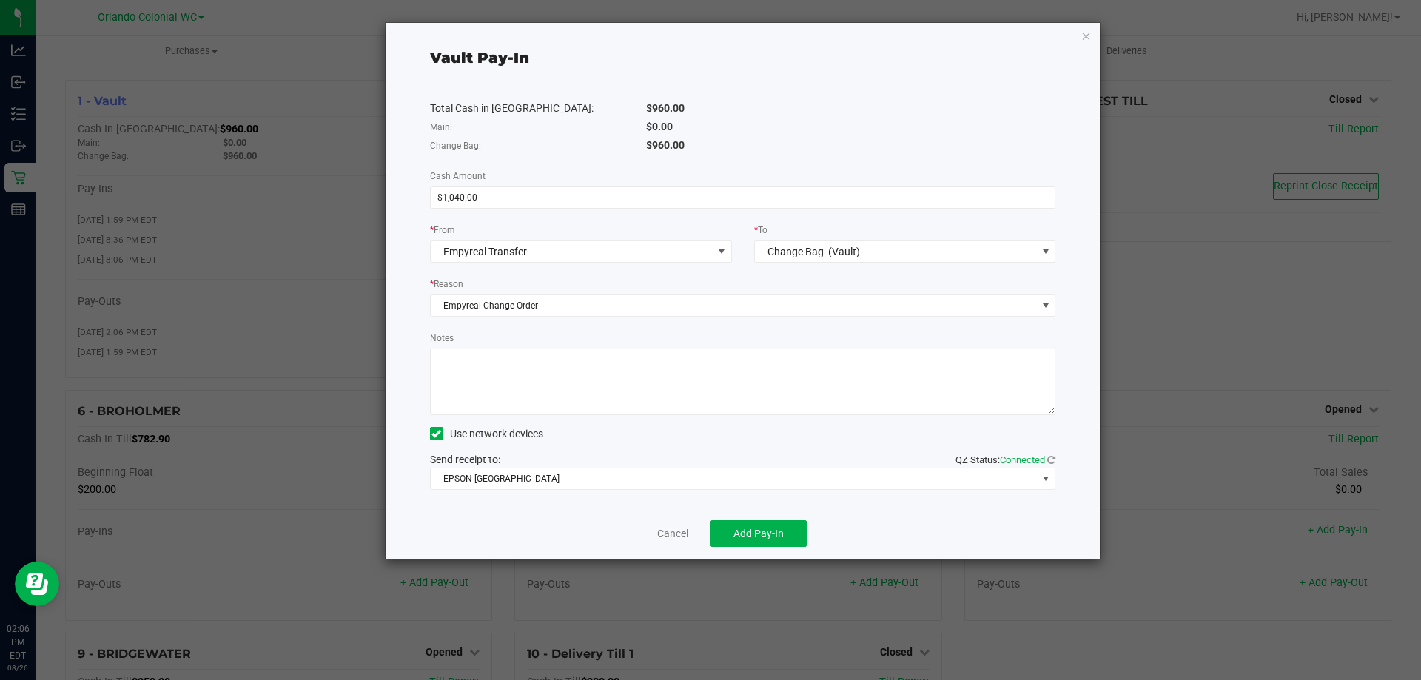
click at [576, 389] on textarea "Notes" at bounding box center [743, 382] width 626 height 67
type textarea "rl"
click at [761, 524] on button "Add Pay-In" at bounding box center [759, 533] width 96 height 27
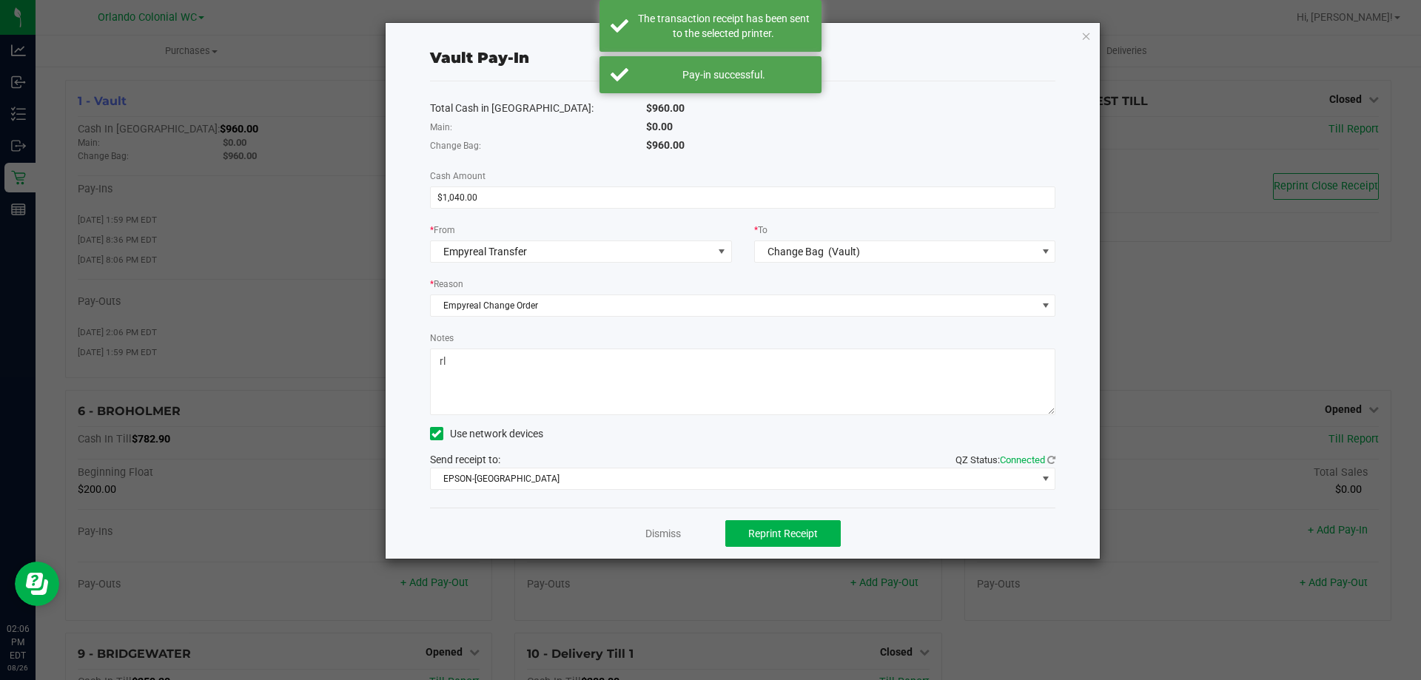
click at [1083, 44] on div "Vault Pay-In Total Cash in Vault: $960.00 Main: $0.00 Change Bag: $960.00 Cash …" at bounding box center [743, 291] width 715 height 536
click at [1085, 38] on icon "button" at bounding box center [1087, 36] width 10 height 18
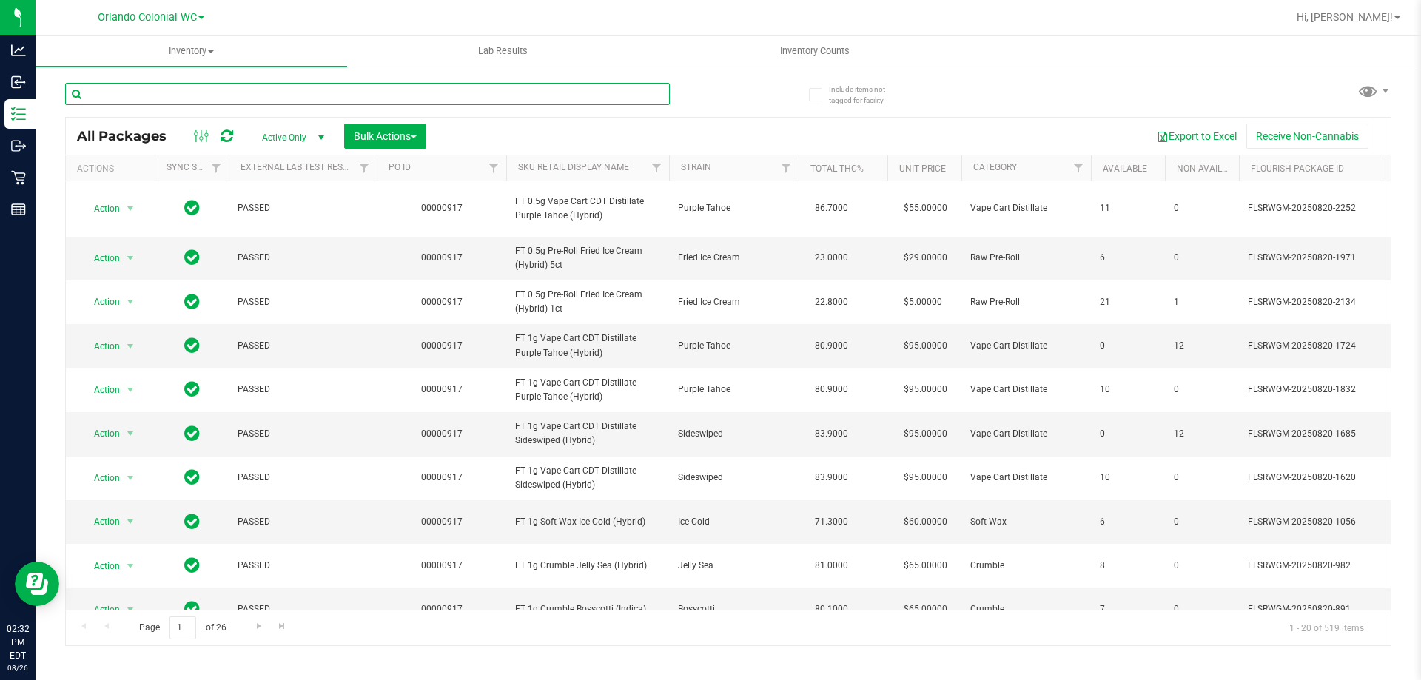
click at [254, 93] on input "text" at bounding box center [367, 94] width 605 height 22
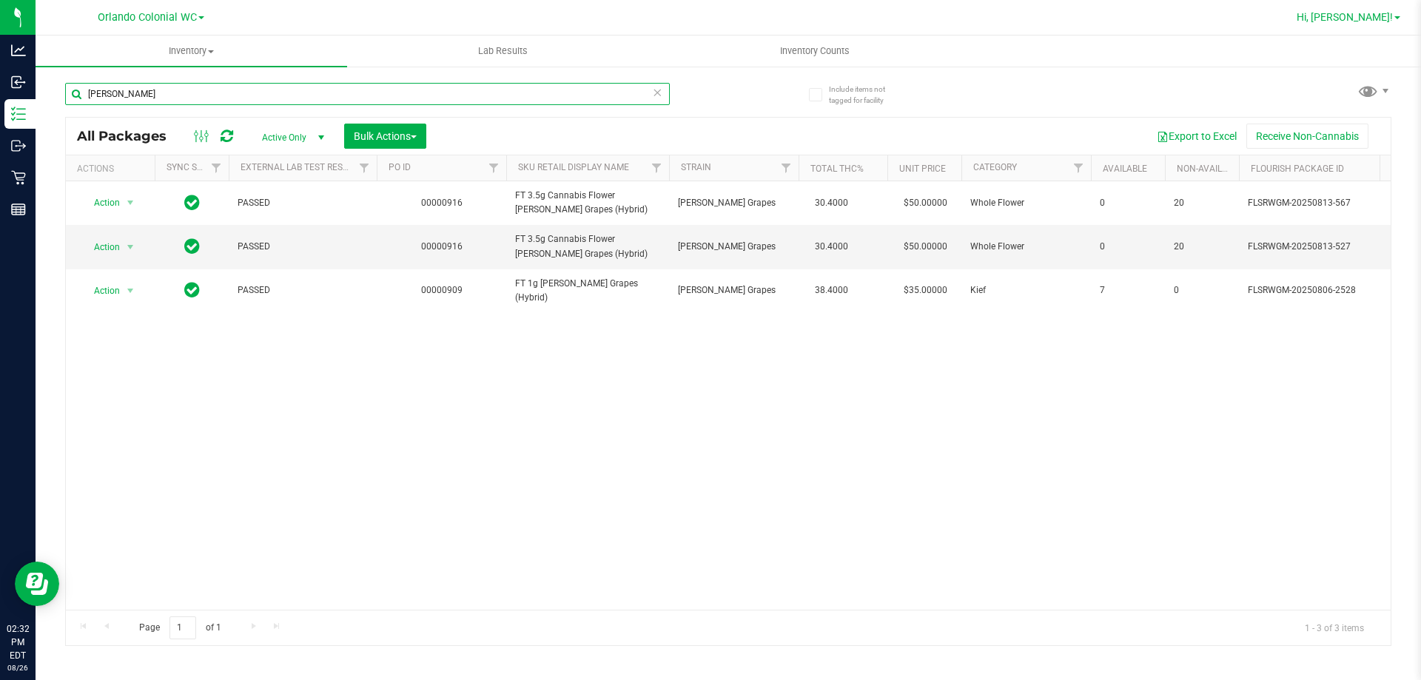
type input "gaspar"
click at [1373, 20] on span "Hi, [PERSON_NAME]!" at bounding box center [1345, 17] width 96 height 12
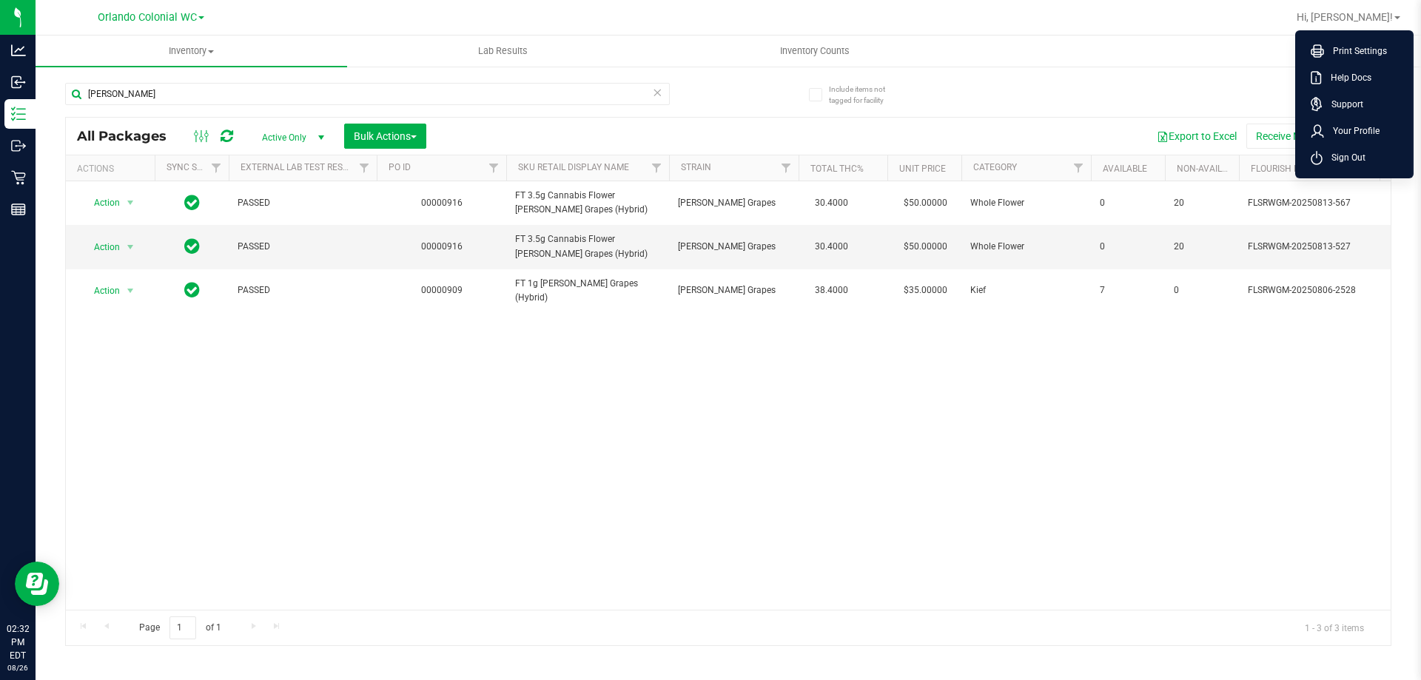
click at [1366, 155] on li "Sign Out" at bounding box center [1354, 157] width 111 height 27
